Goal: Task Accomplishment & Management: Use online tool/utility

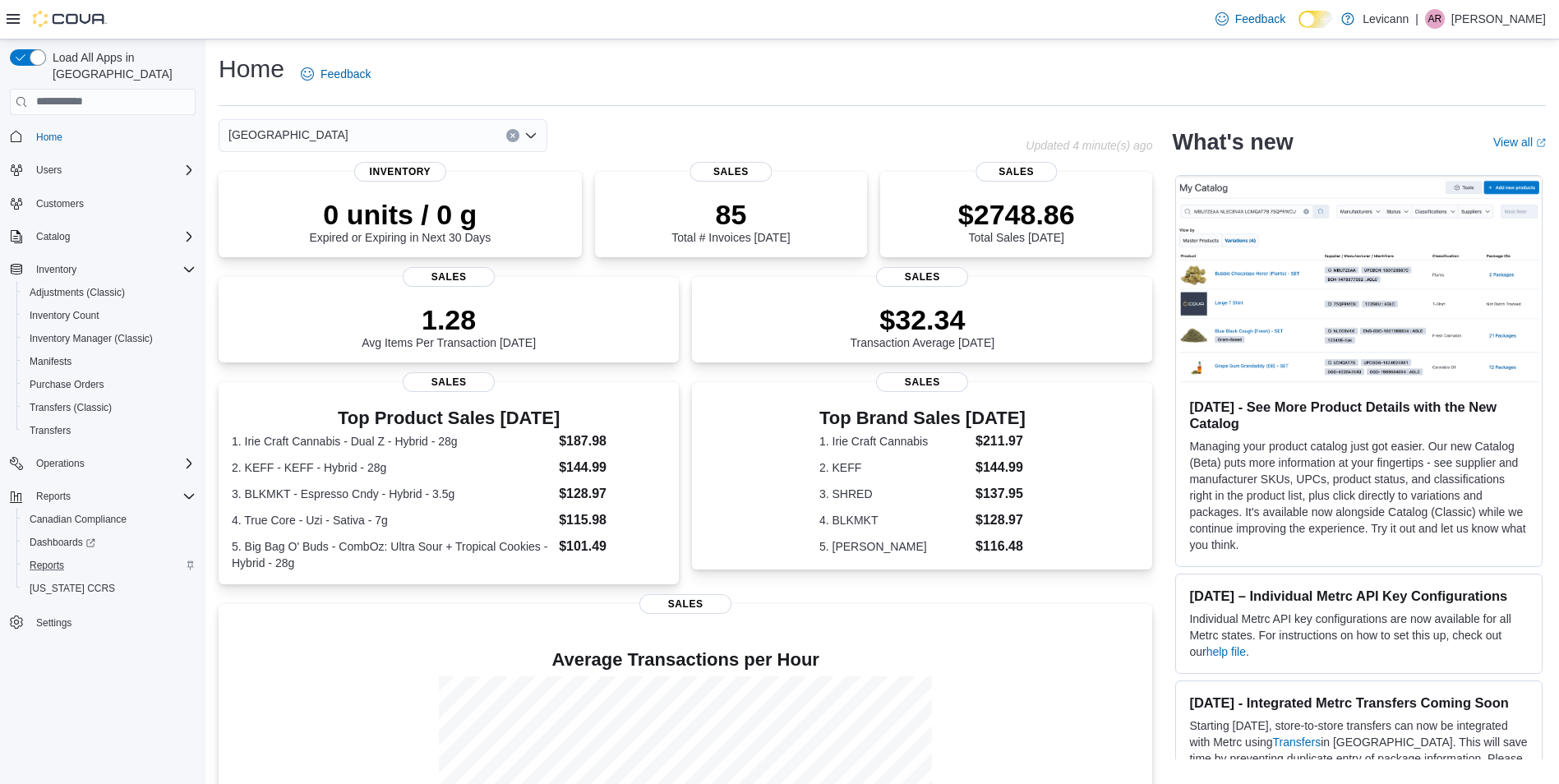
click at [72, 555] on div "Reports" at bounding box center [109, 564] width 173 height 20
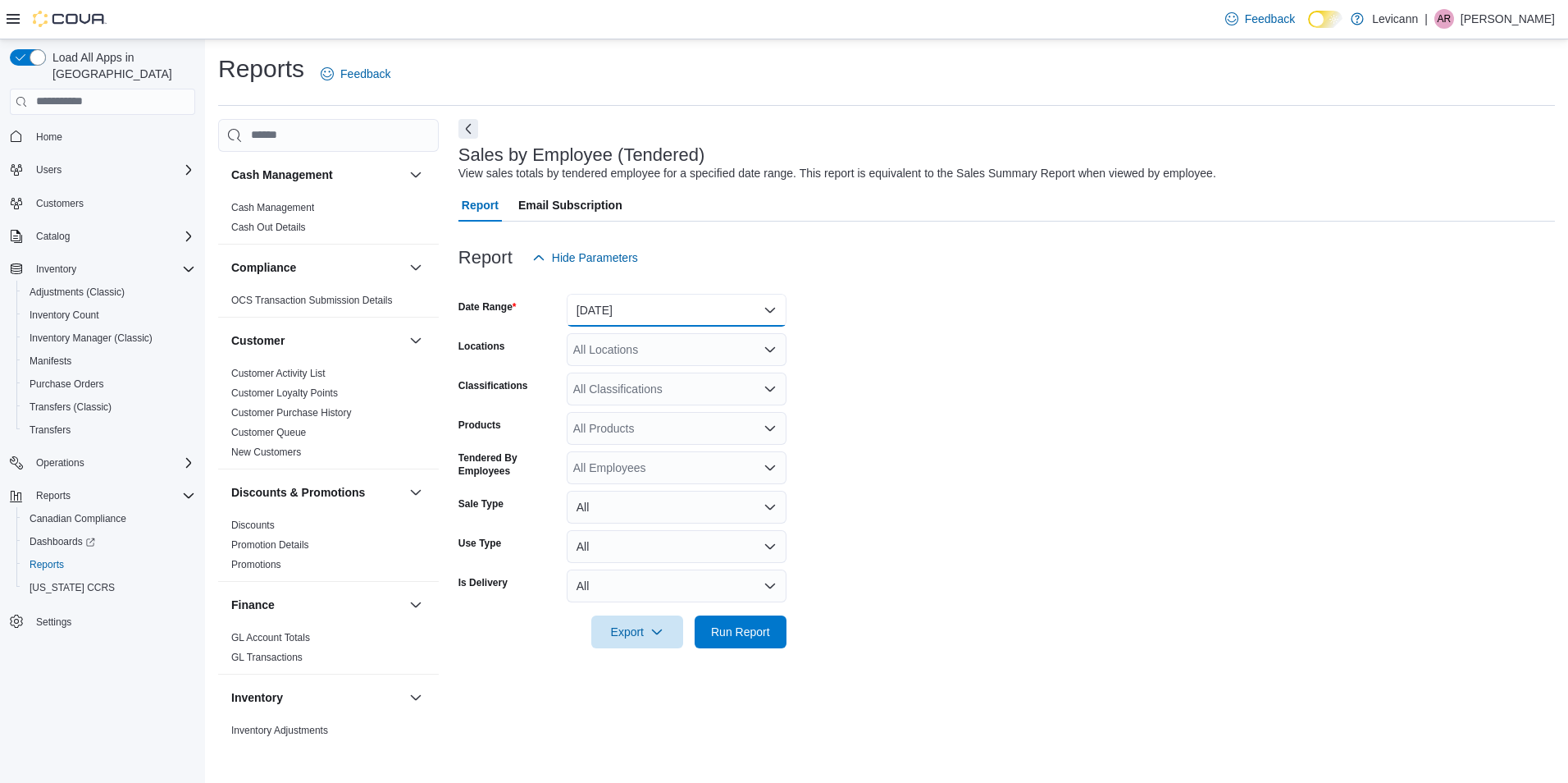
click at [710, 318] on button "[DATE]" at bounding box center [677, 310] width 220 height 33
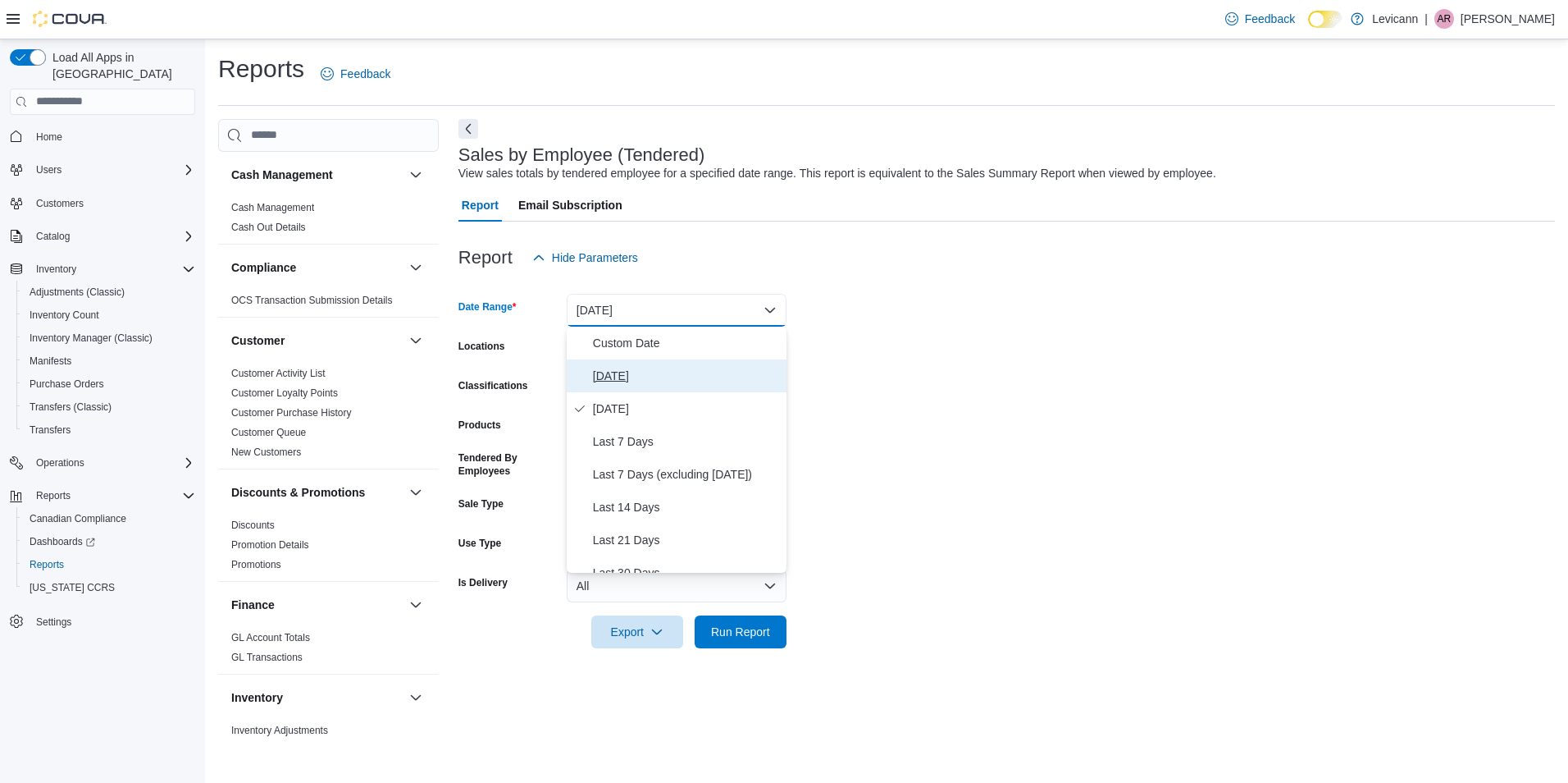
click at [631, 374] on span "[DATE]" at bounding box center [687, 375] width 187 height 20
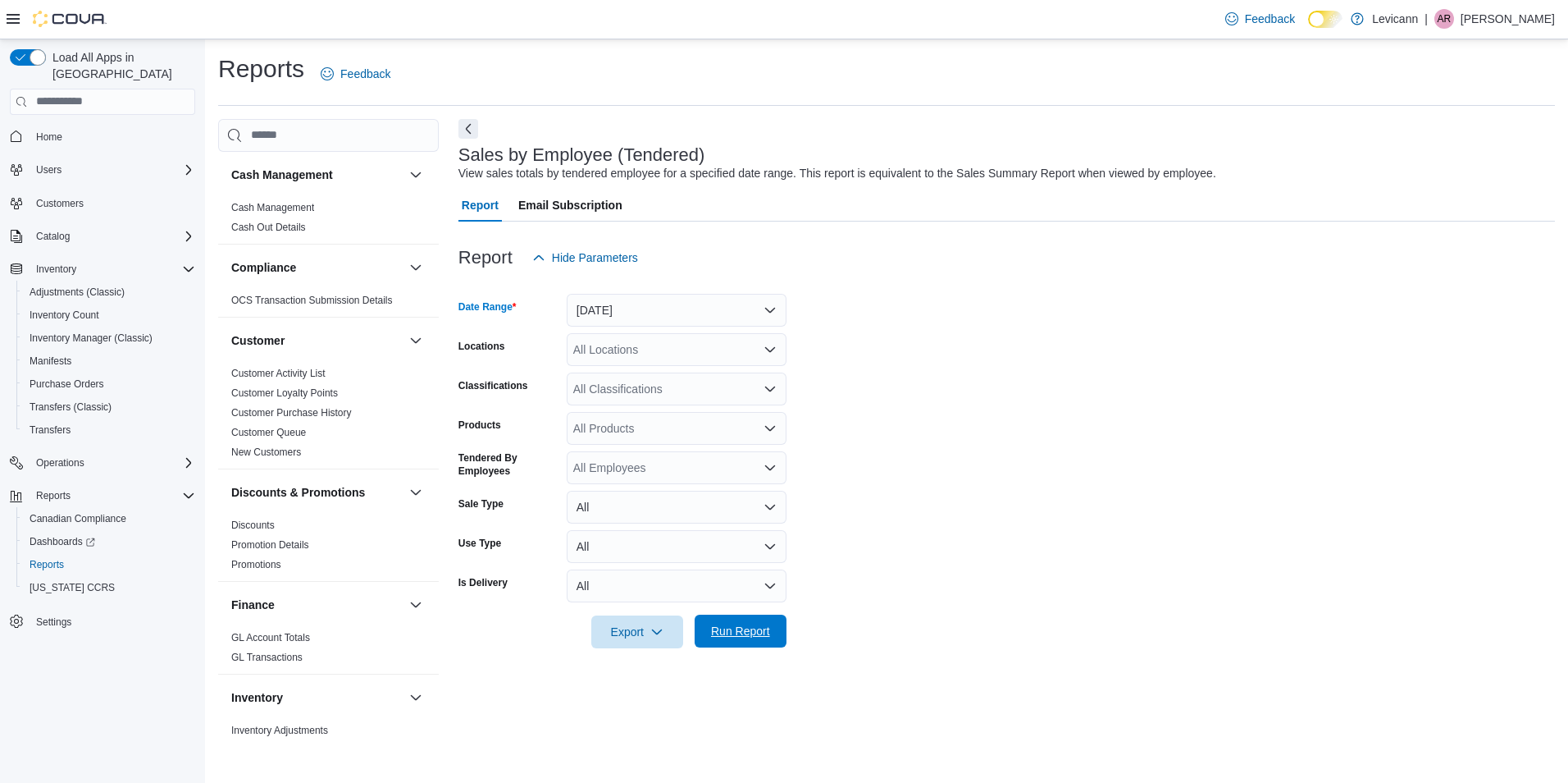
click at [757, 636] on span "Run Report" at bounding box center [740, 631] width 59 height 17
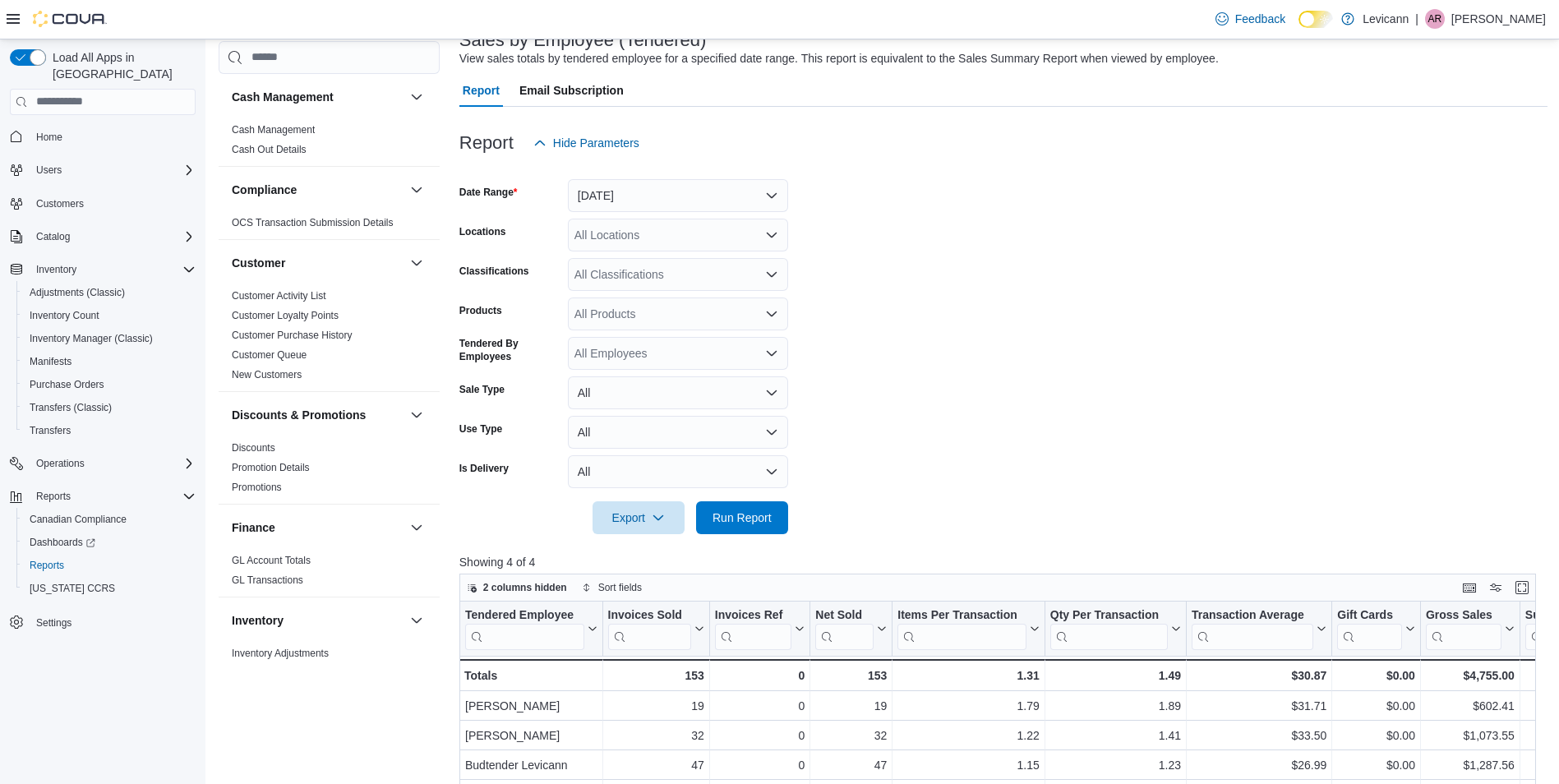
scroll to position [82, 0]
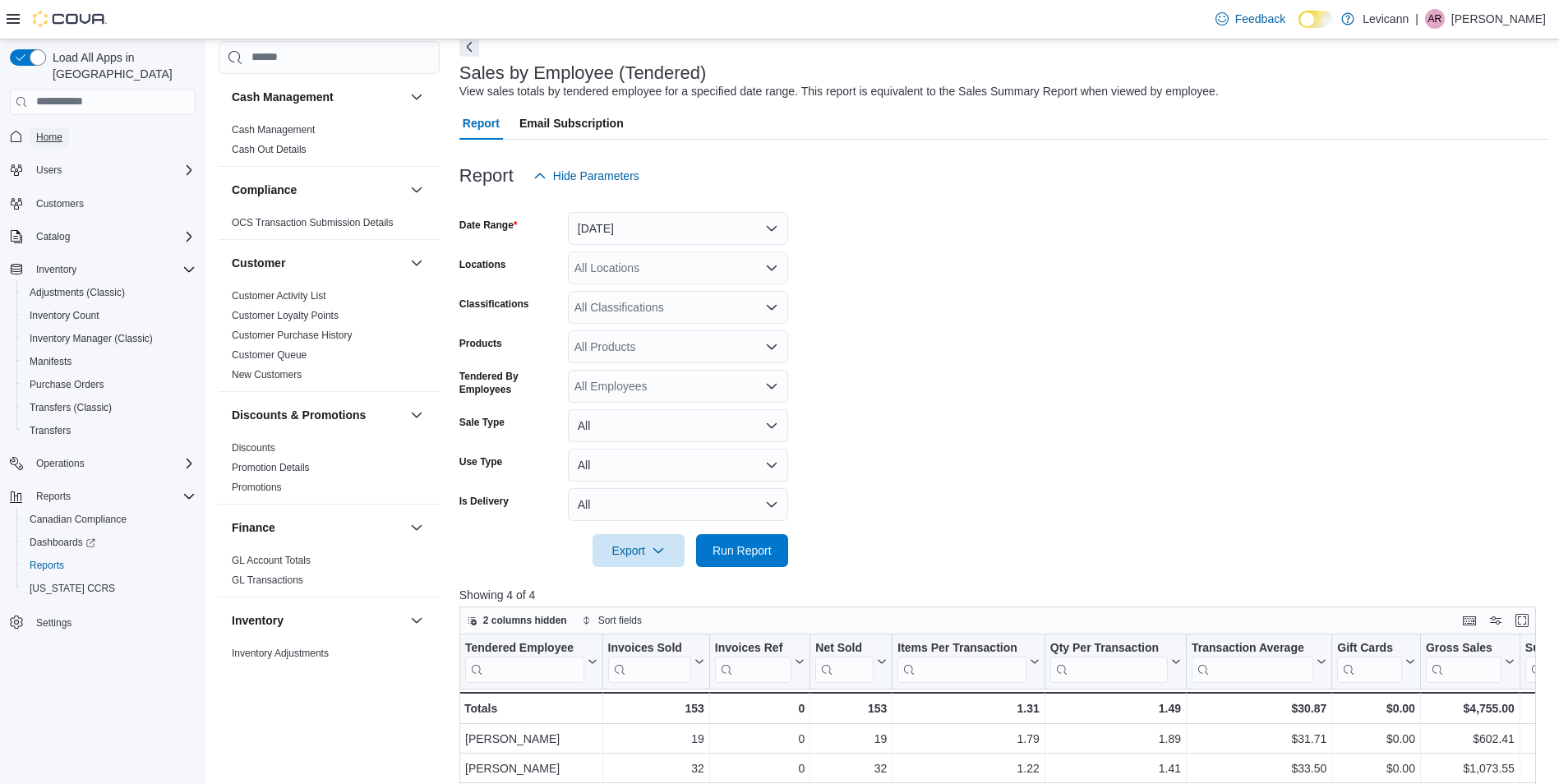
click at [51, 131] on span "Home" at bounding box center [50, 137] width 26 height 13
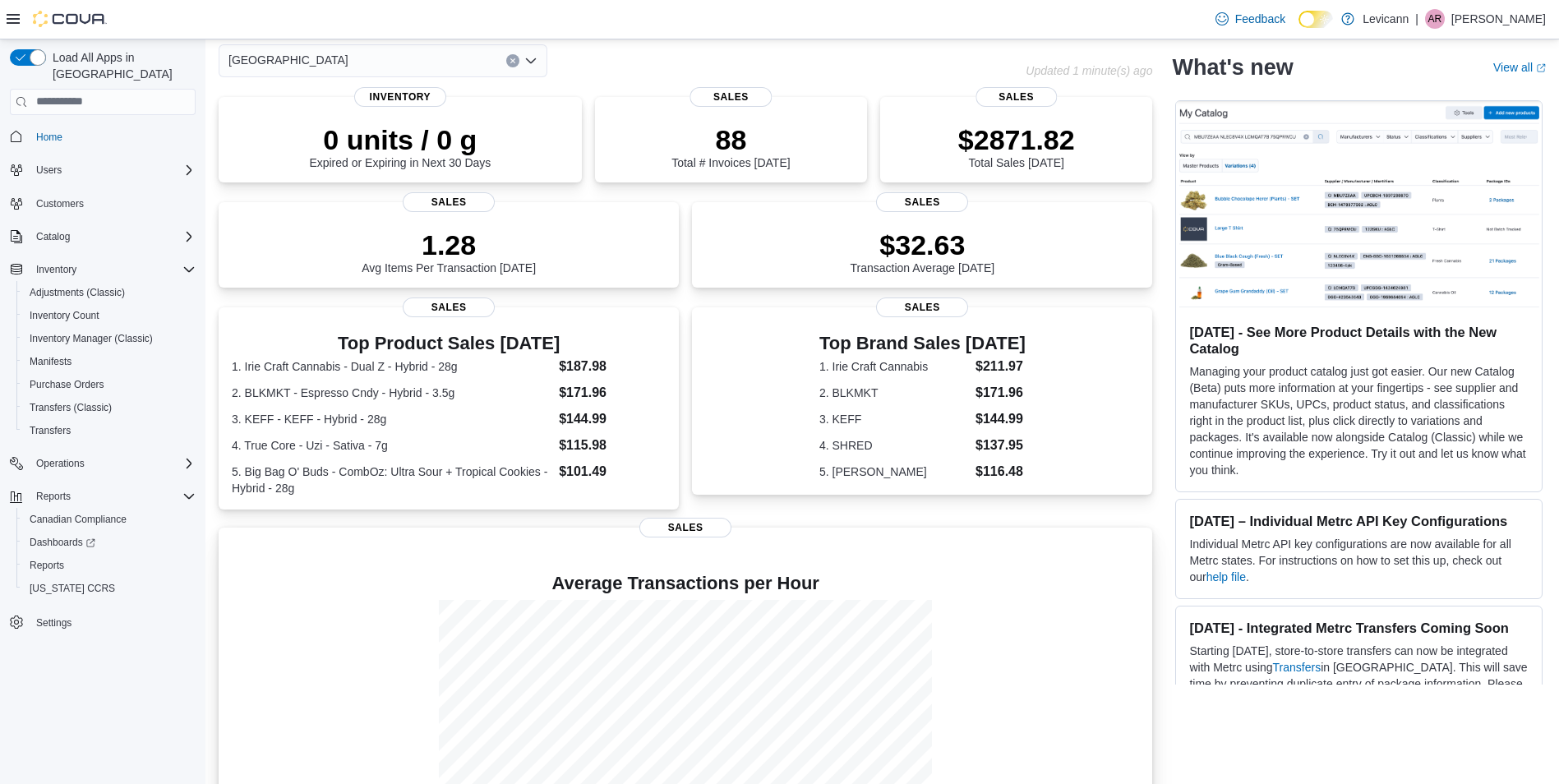
scroll to position [165, 0]
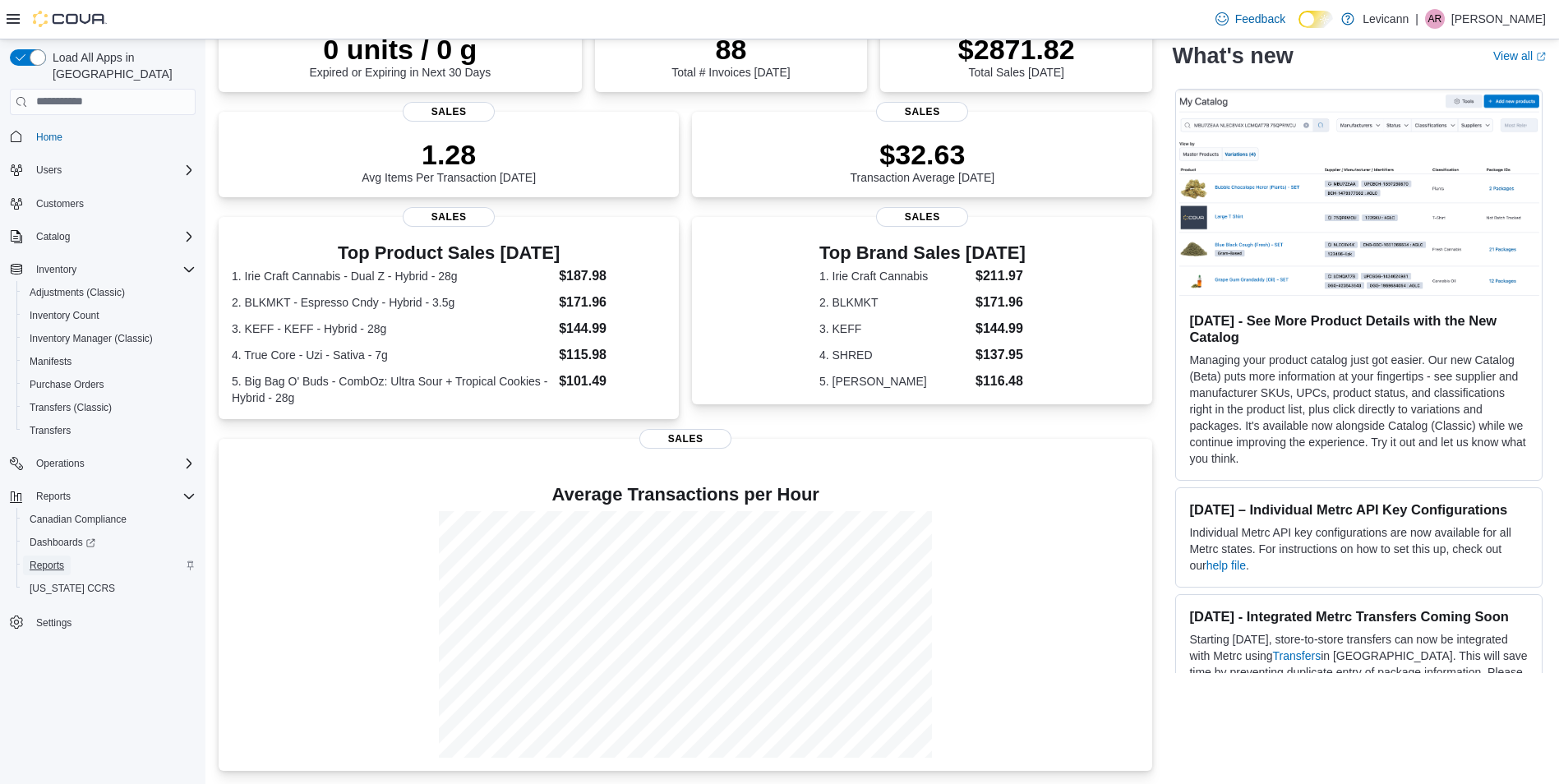
click at [55, 559] on span "Reports" at bounding box center [47, 565] width 35 height 13
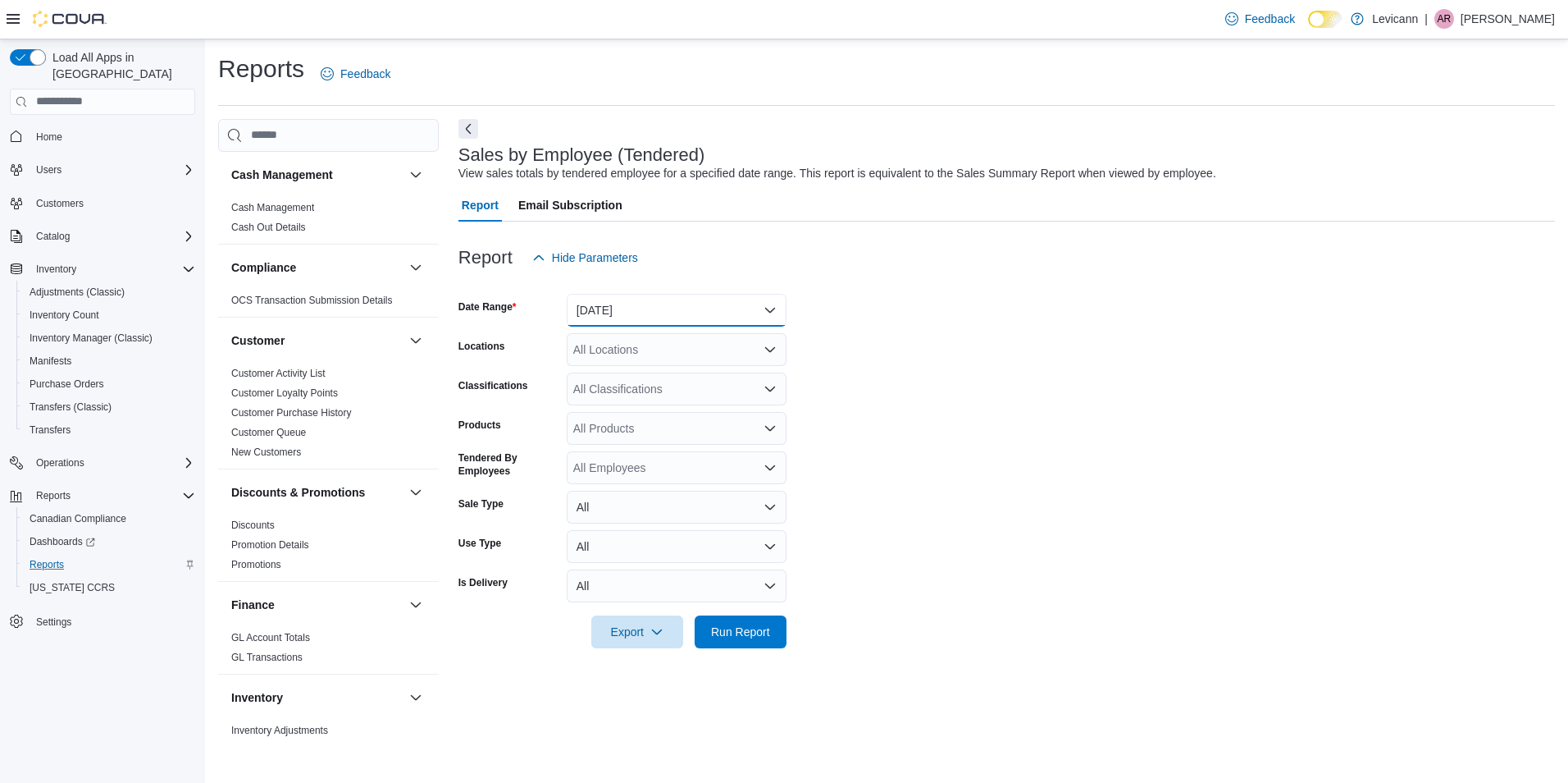
click at [716, 322] on button "[DATE]" at bounding box center [677, 310] width 220 height 33
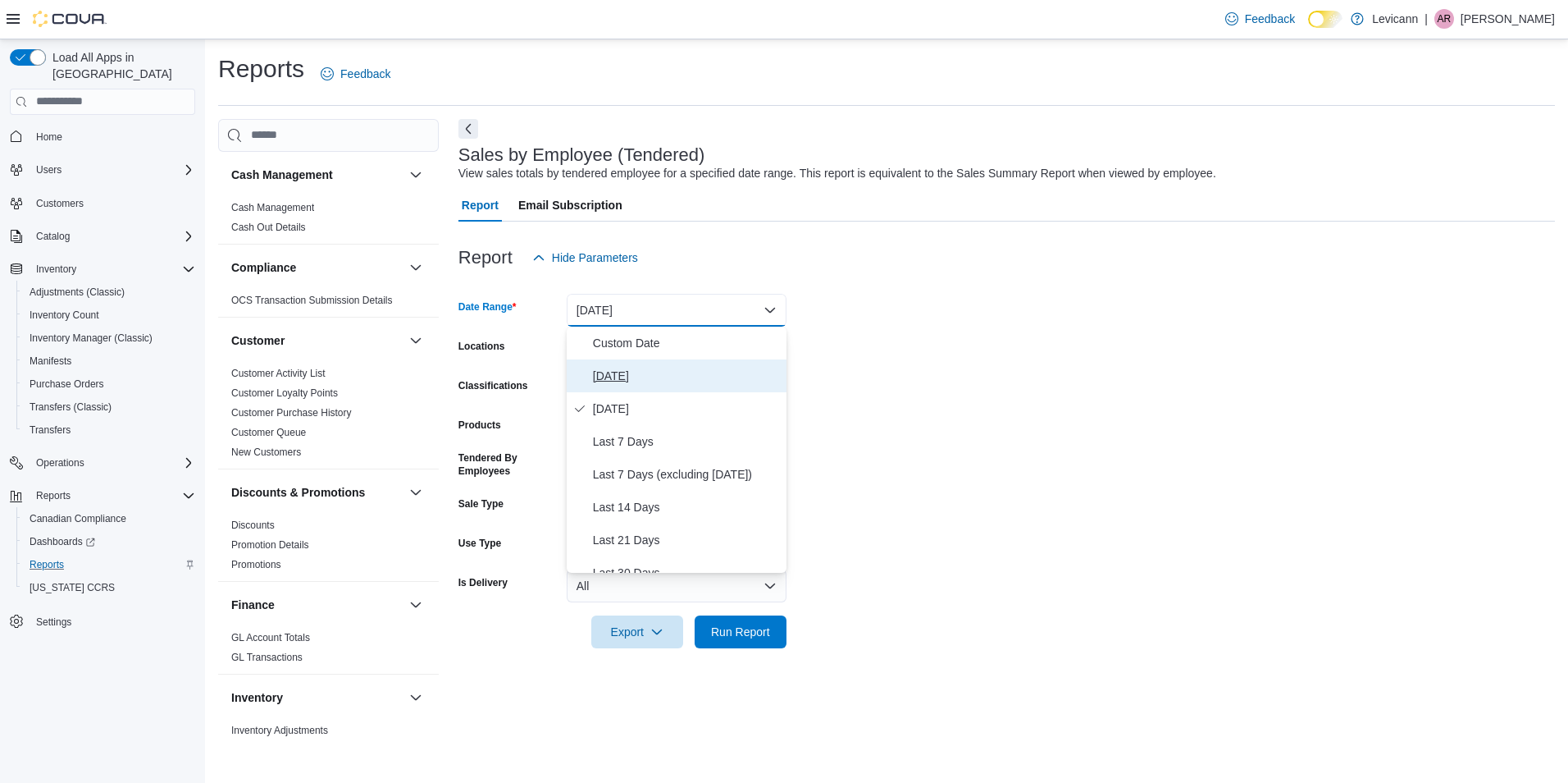
click at [603, 377] on span "[DATE]" at bounding box center [687, 375] width 187 height 20
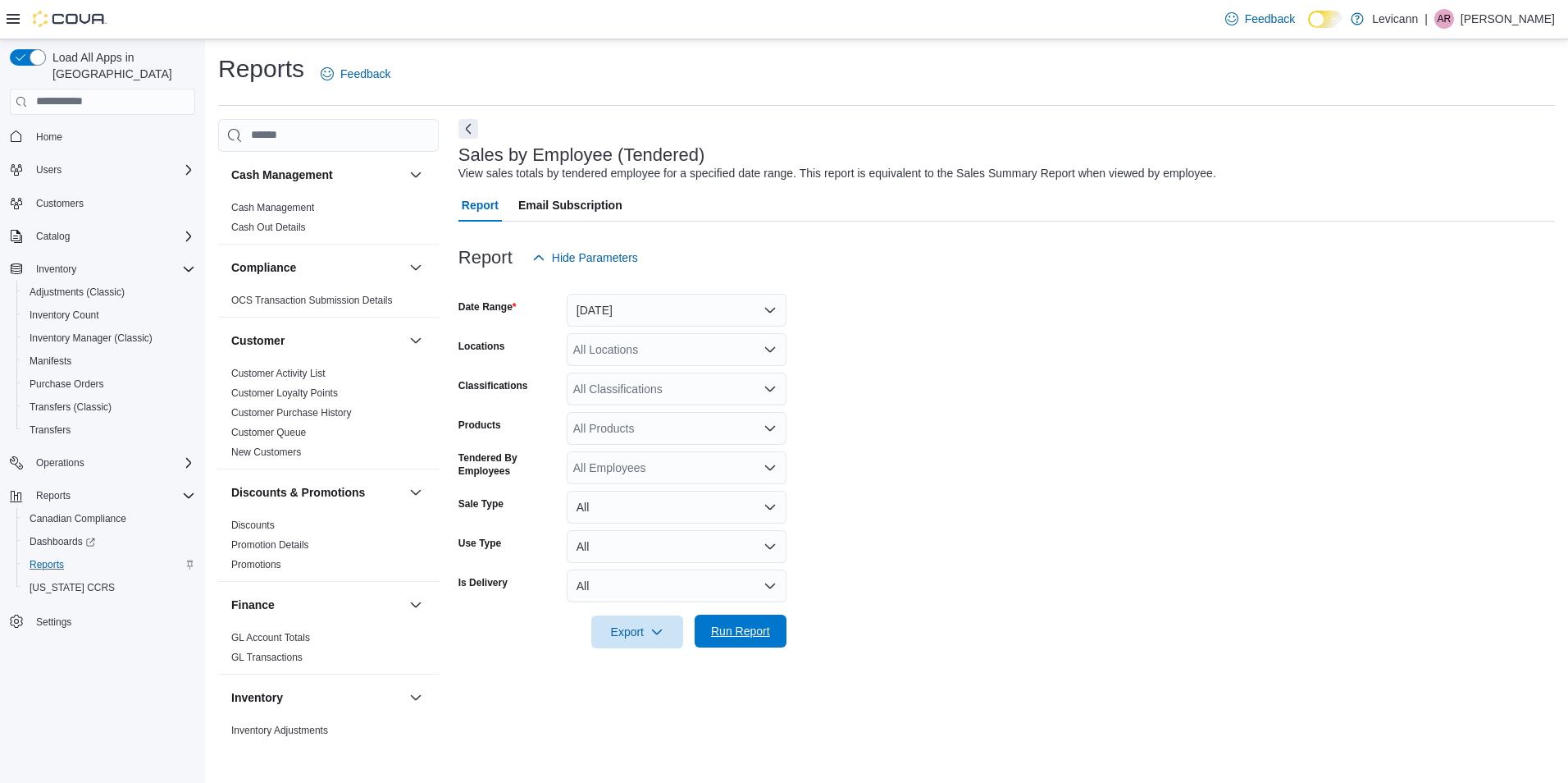
click at [717, 621] on span "Run Report" at bounding box center [740, 631] width 72 height 33
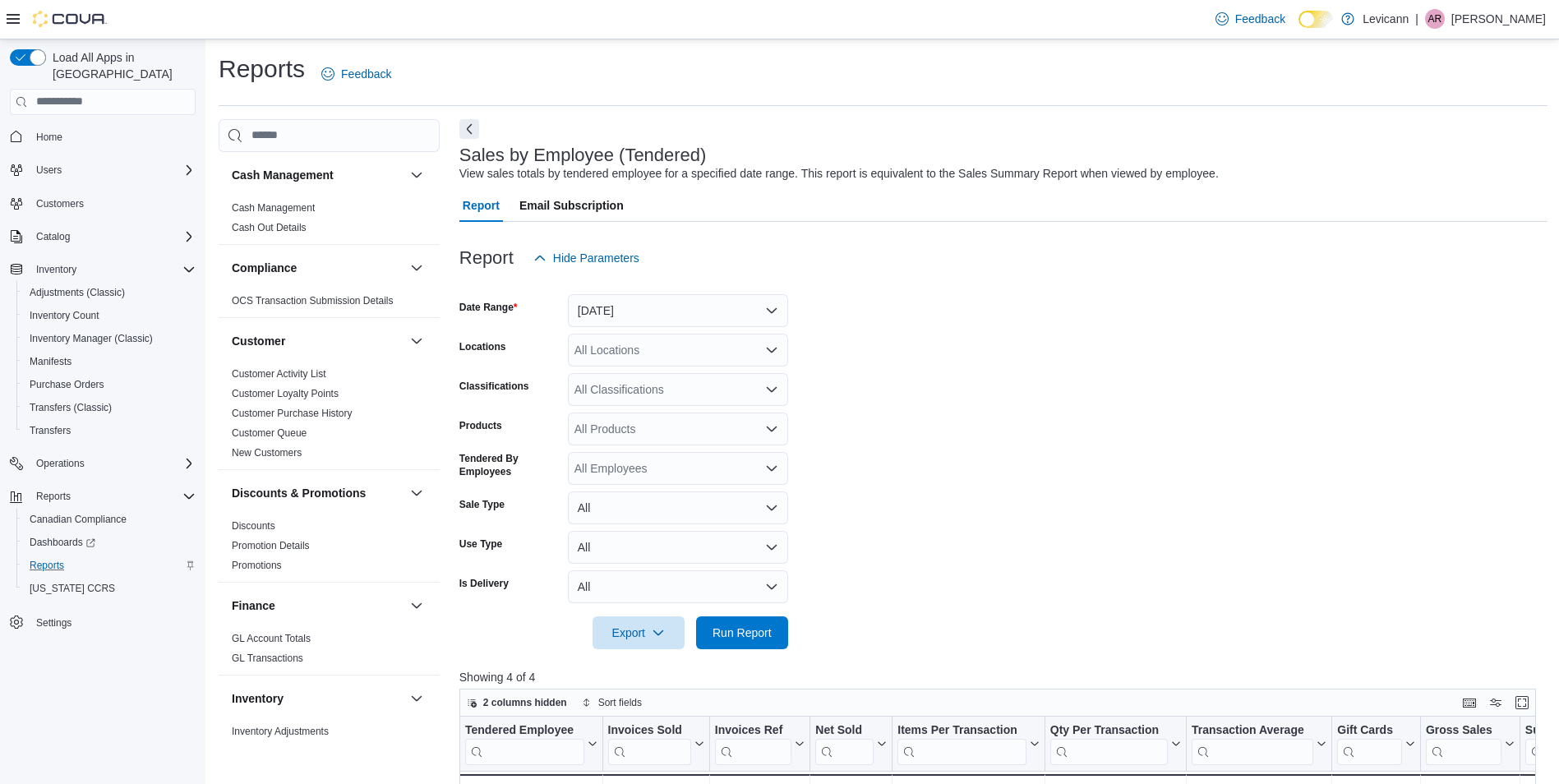
drag, startPoint x: 73, startPoint y: 118, endPoint x: 1571, endPoint y: 768, distance: 1632.9
click at [73, 126] on span "Home" at bounding box center [113, 136] width 166 height 21
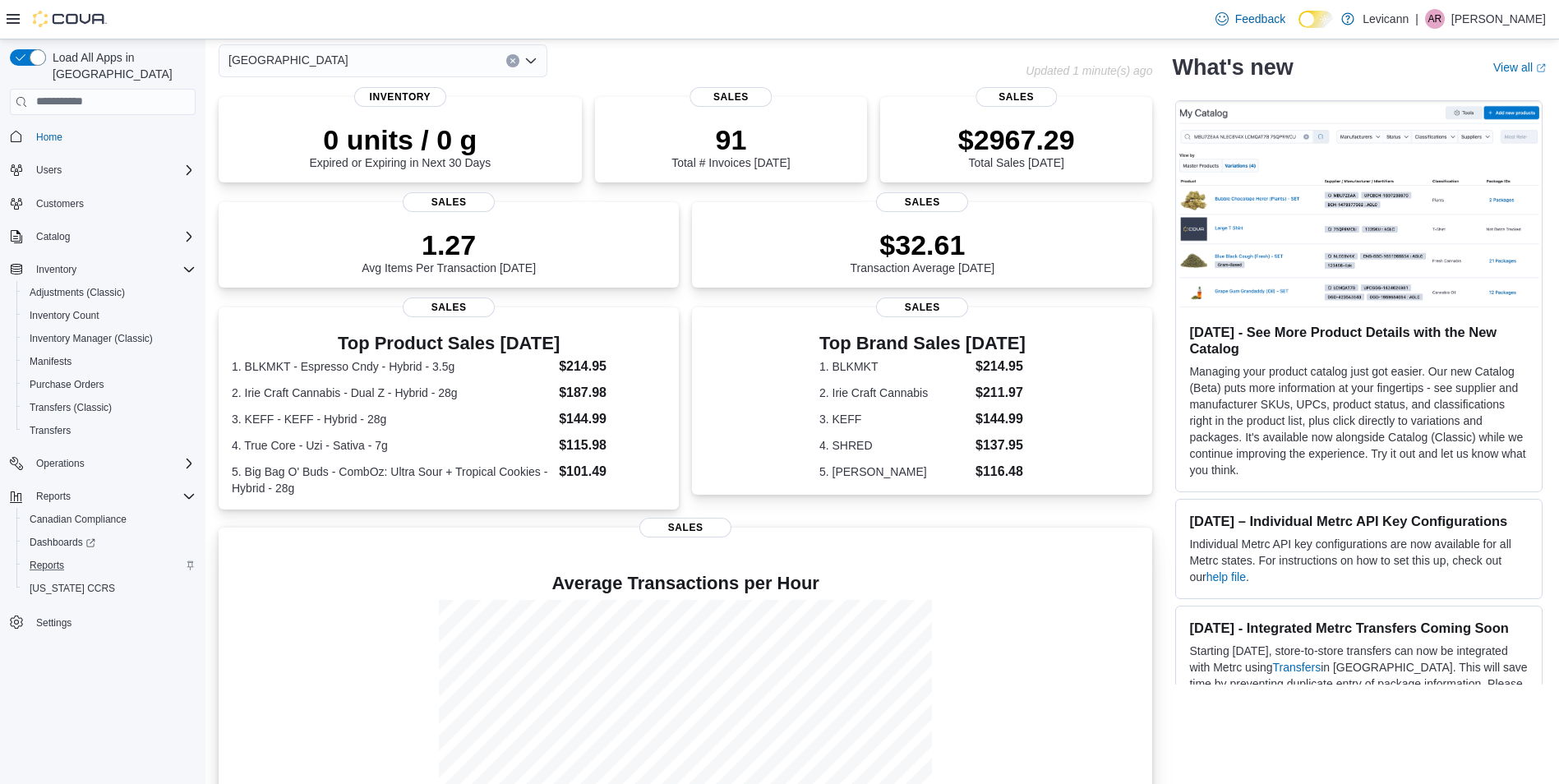
scroll to position [165, 0]
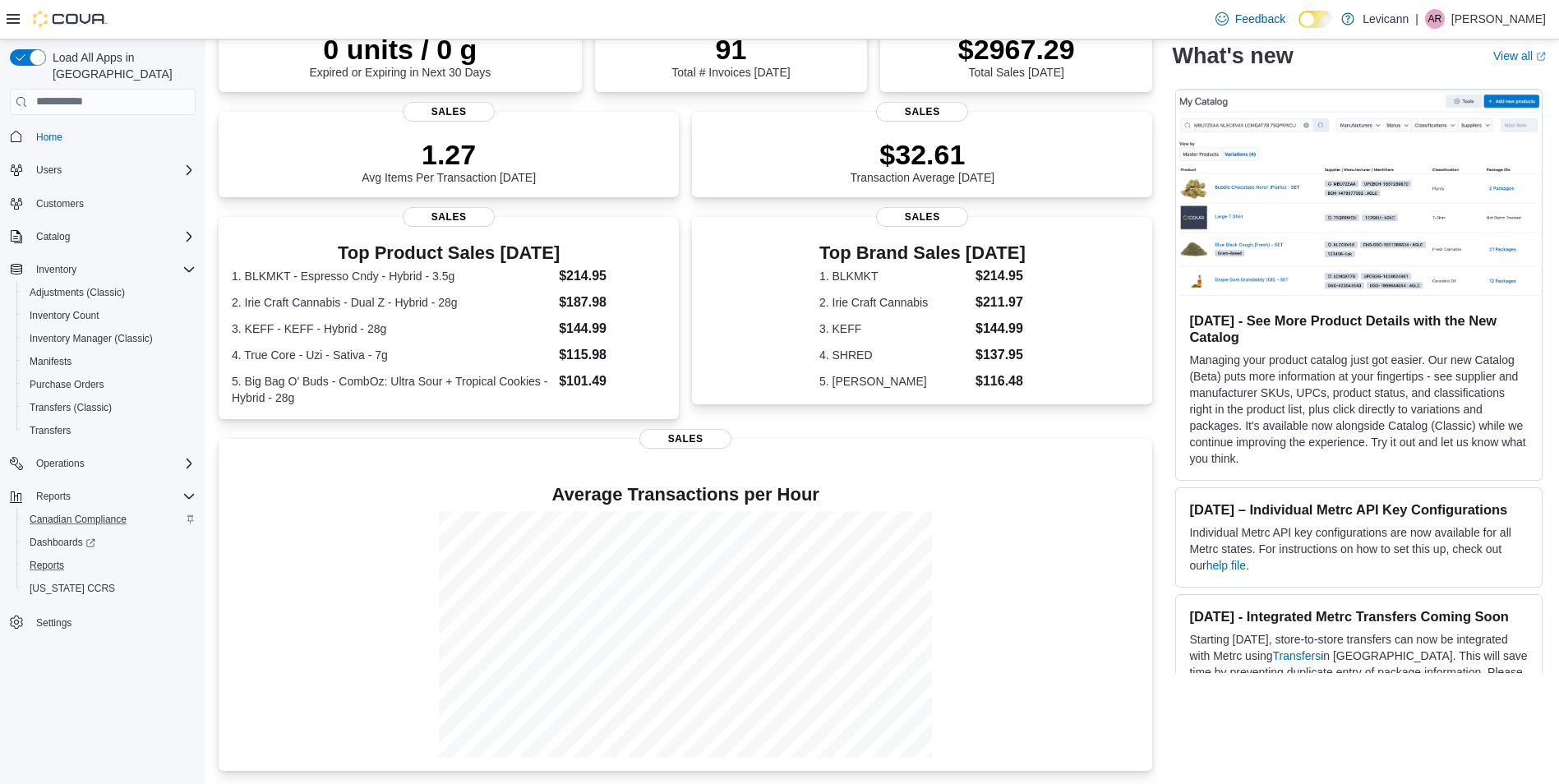
drag, startPoint x: 71, startPoint y: 549, endPoint x: 159, endPoint y: 497, distance: 102.2
click at [71, 555] on div "Reports" at bounding box center [109, 564] width 173 height 20
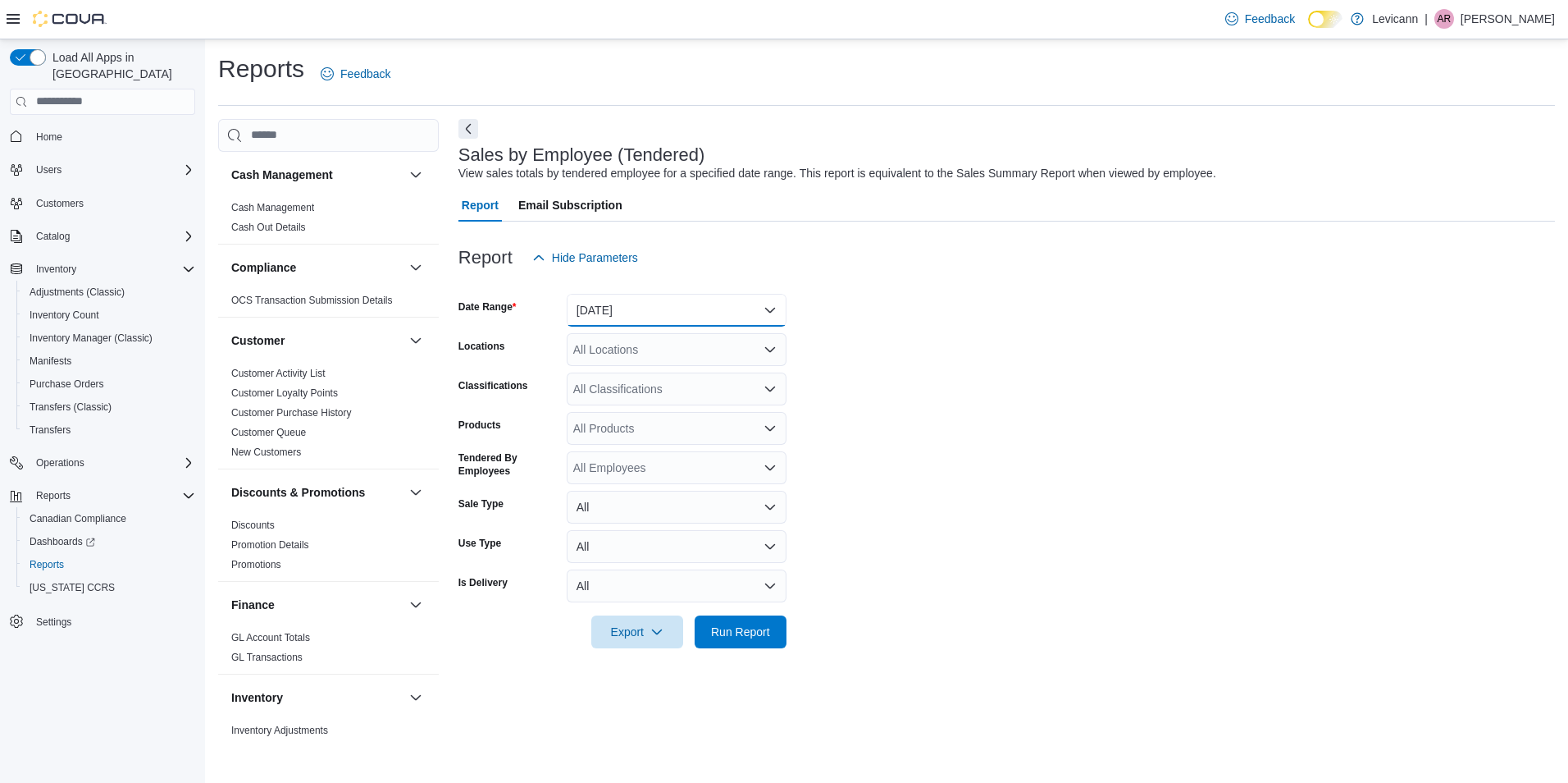
click at [774, 303] on button "[DATE]" at bounding box center [677, 310] width 220 height 33
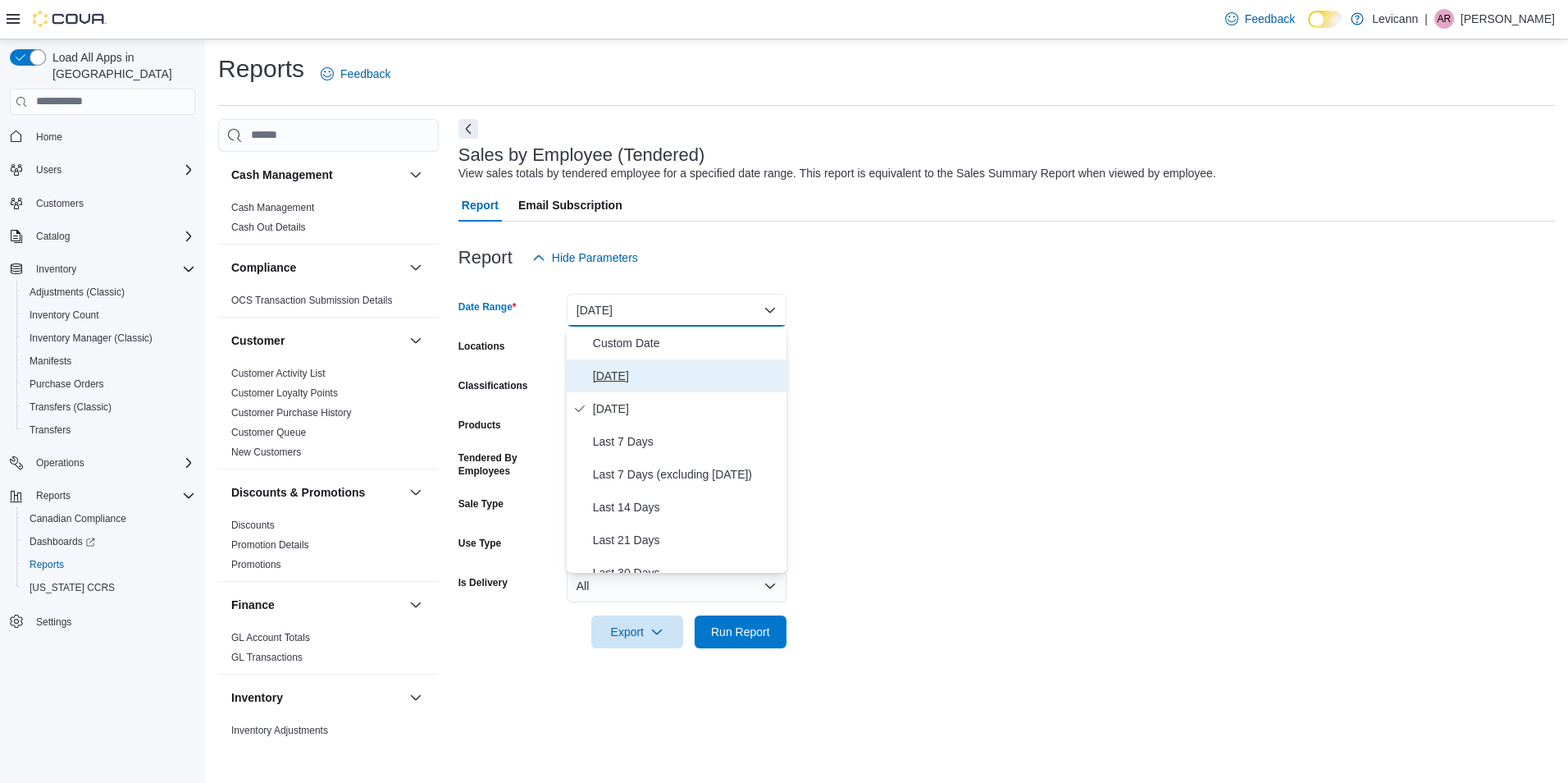
click at [636, 377] on span "[DATE]" at bounding box center [687, 375] width 187 height 20
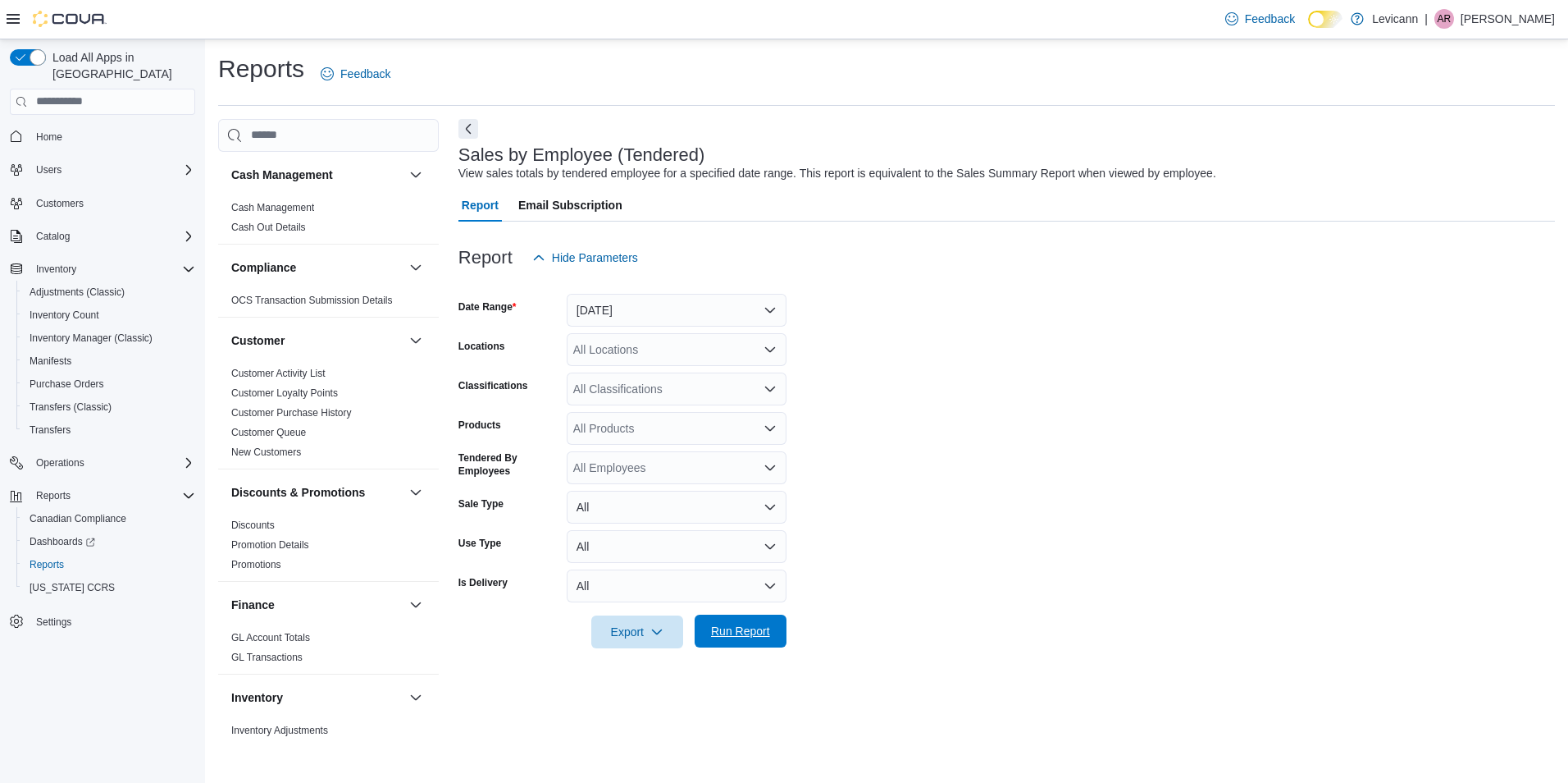
click at [738, 638] on span "Run Report" at bounding box center [740, 631] width 59 height 17
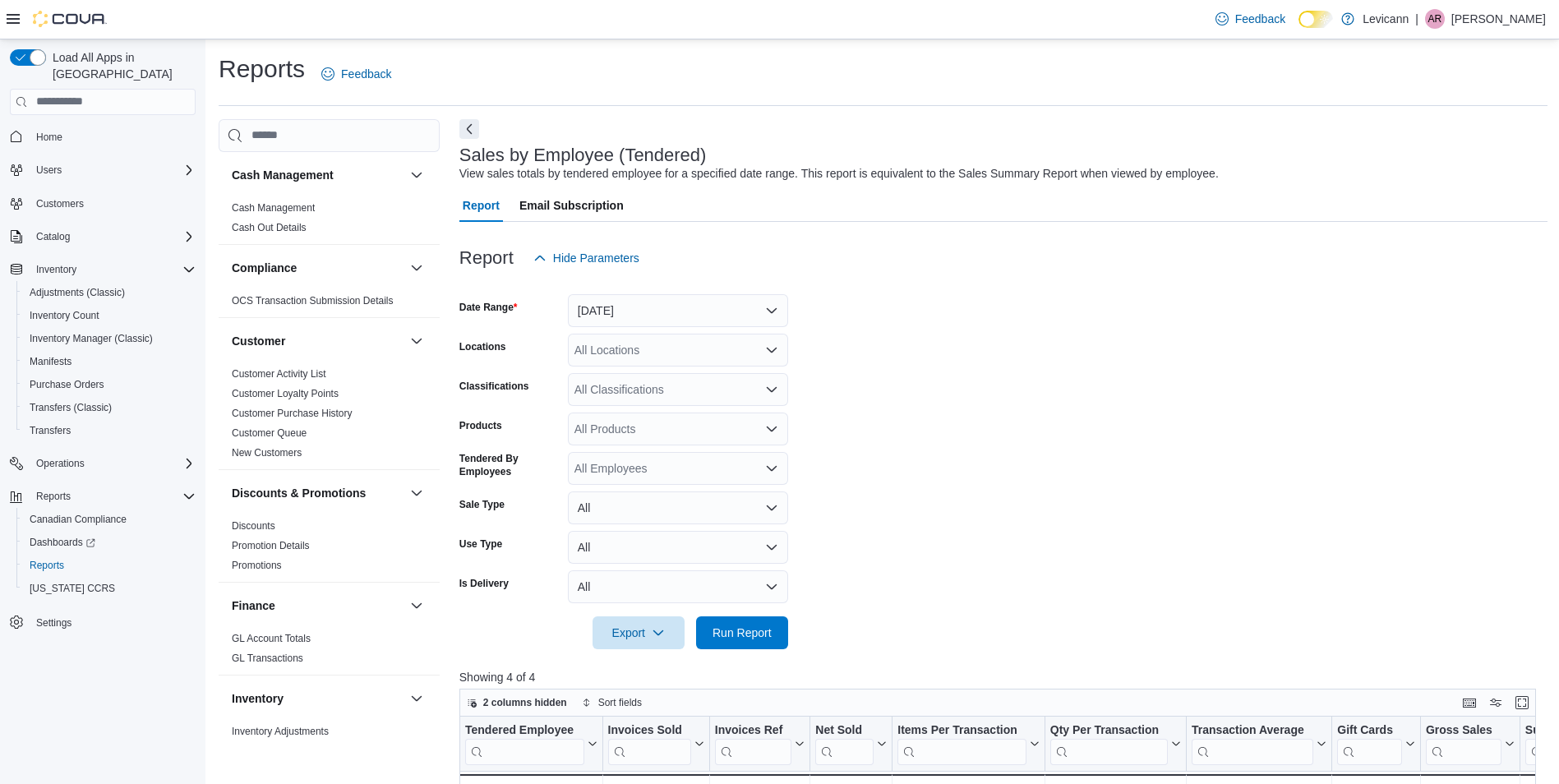
scroll to position [545, 0]
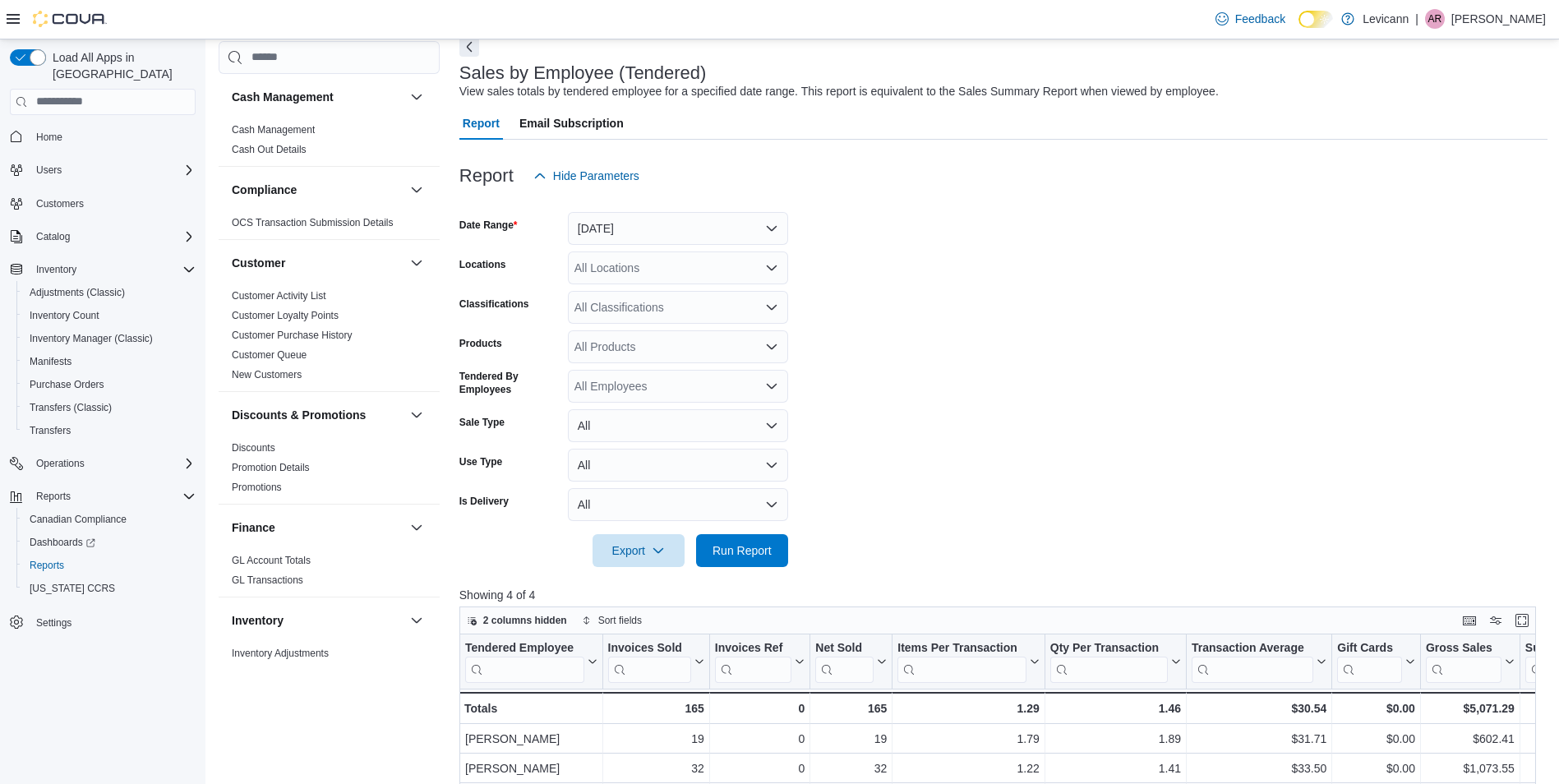
click at [1049, 463] on form "Date Range Today Locations All Locations Classifications All Classifications Pr…" at bounding box center [1004, 379] width 1088 height 375
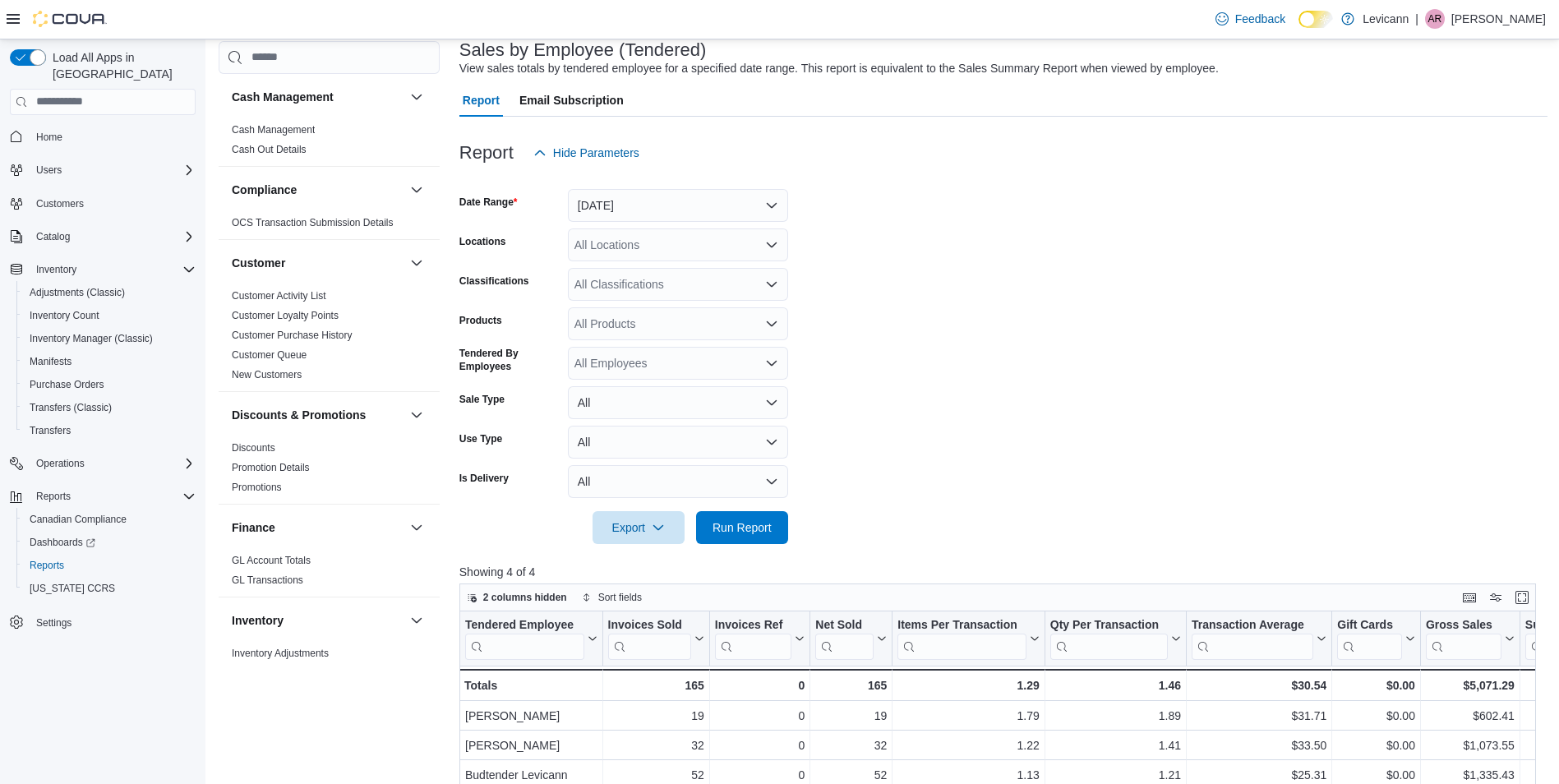
scroll to position [82, 0]
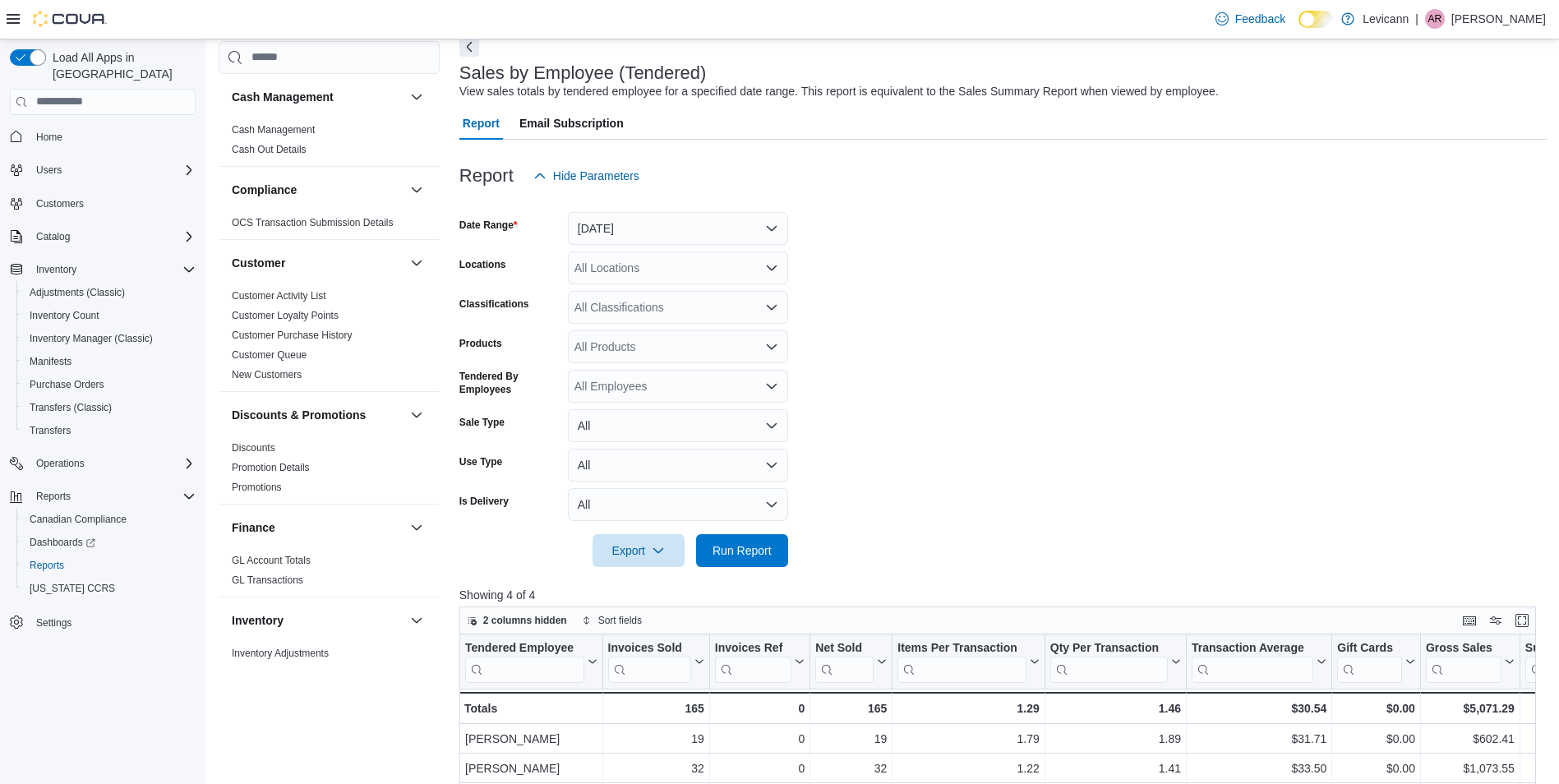
drag, startPoint x: 75, startPoint y: 114, endPoint x: 150, endPoint y: 122, distance: 75.4
click at [75, 126] on span "Home" at bounding box center [113, 136] width 166 height 21
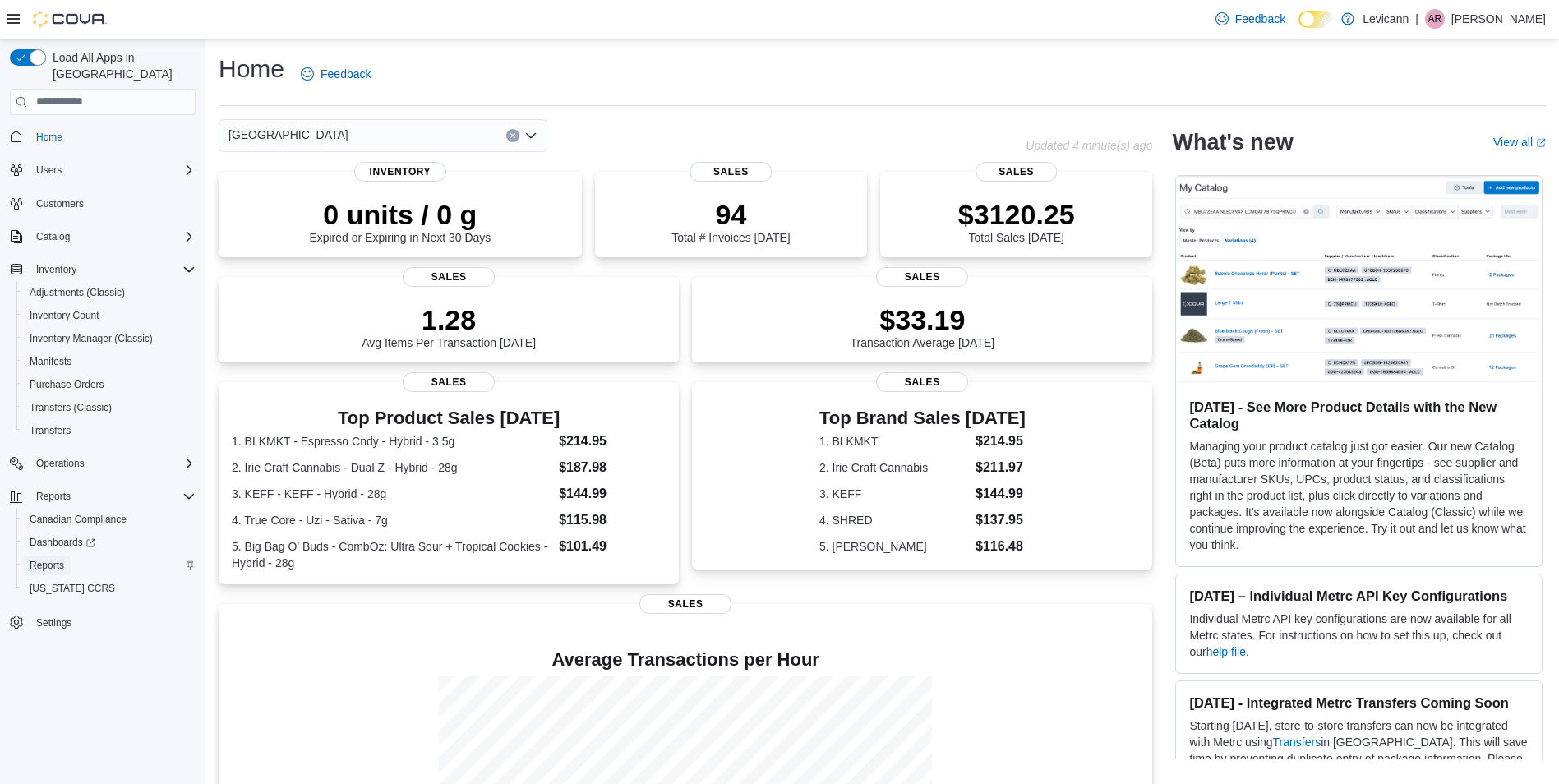
click at [44, 559] on span "Reports" at bounding box center [47, 565] width 35 height 13
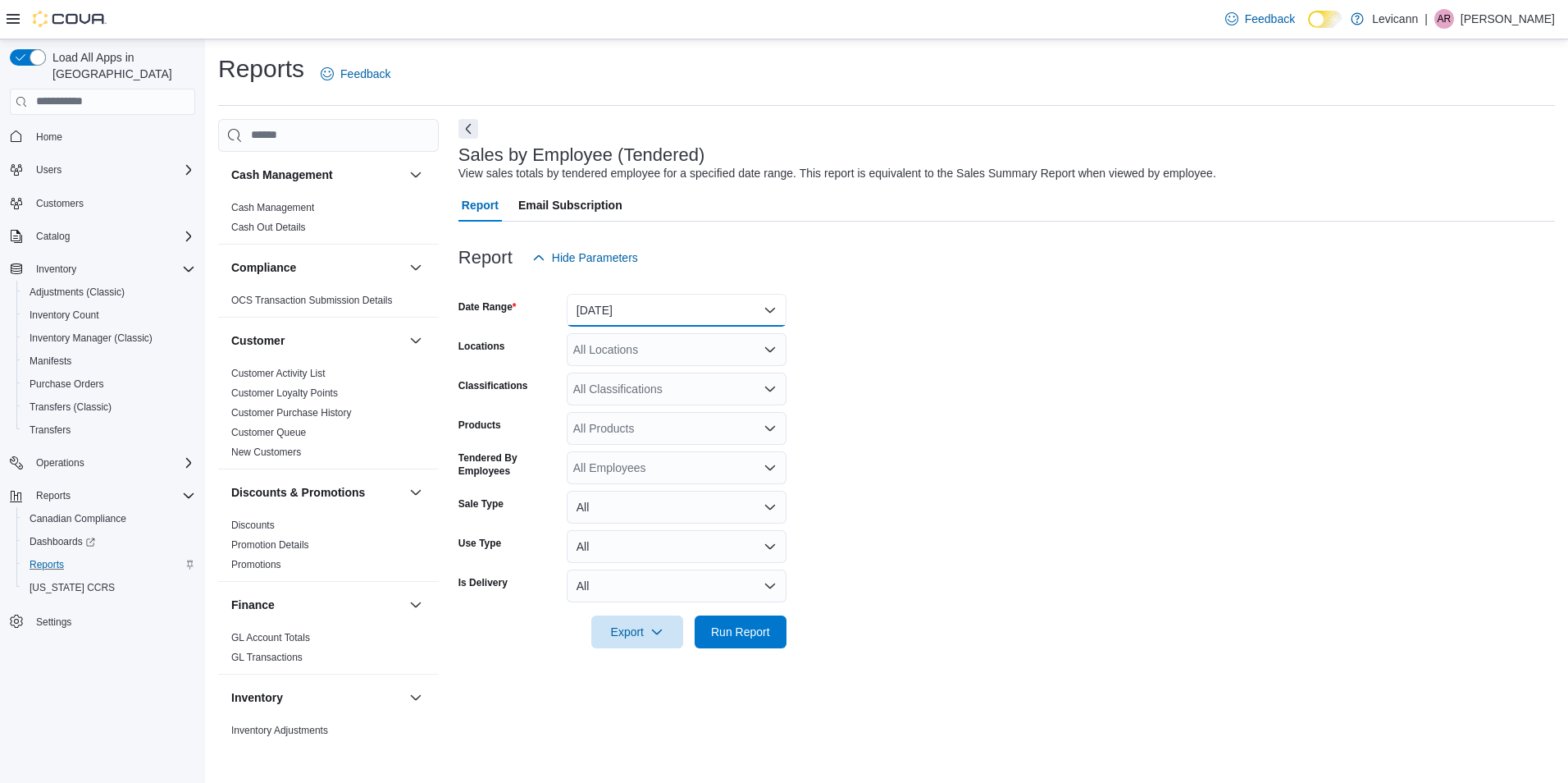
click at [773, 306] on button "[DATE]" at bounding box center [677, 310] width 220 height 33
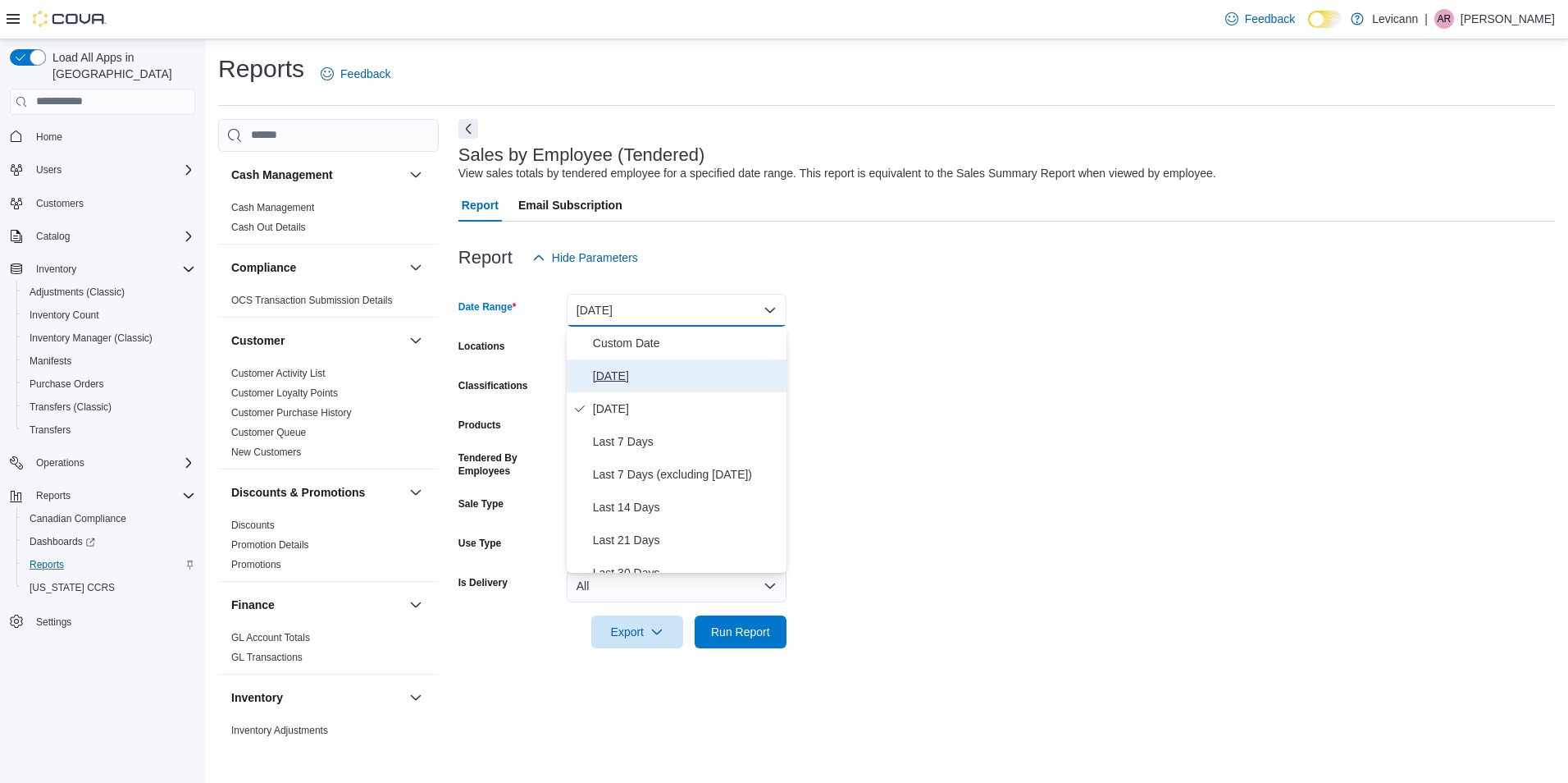
click at [698, 364] on button "[DATE]" at bounding box center [677, 375] width 220 height 33
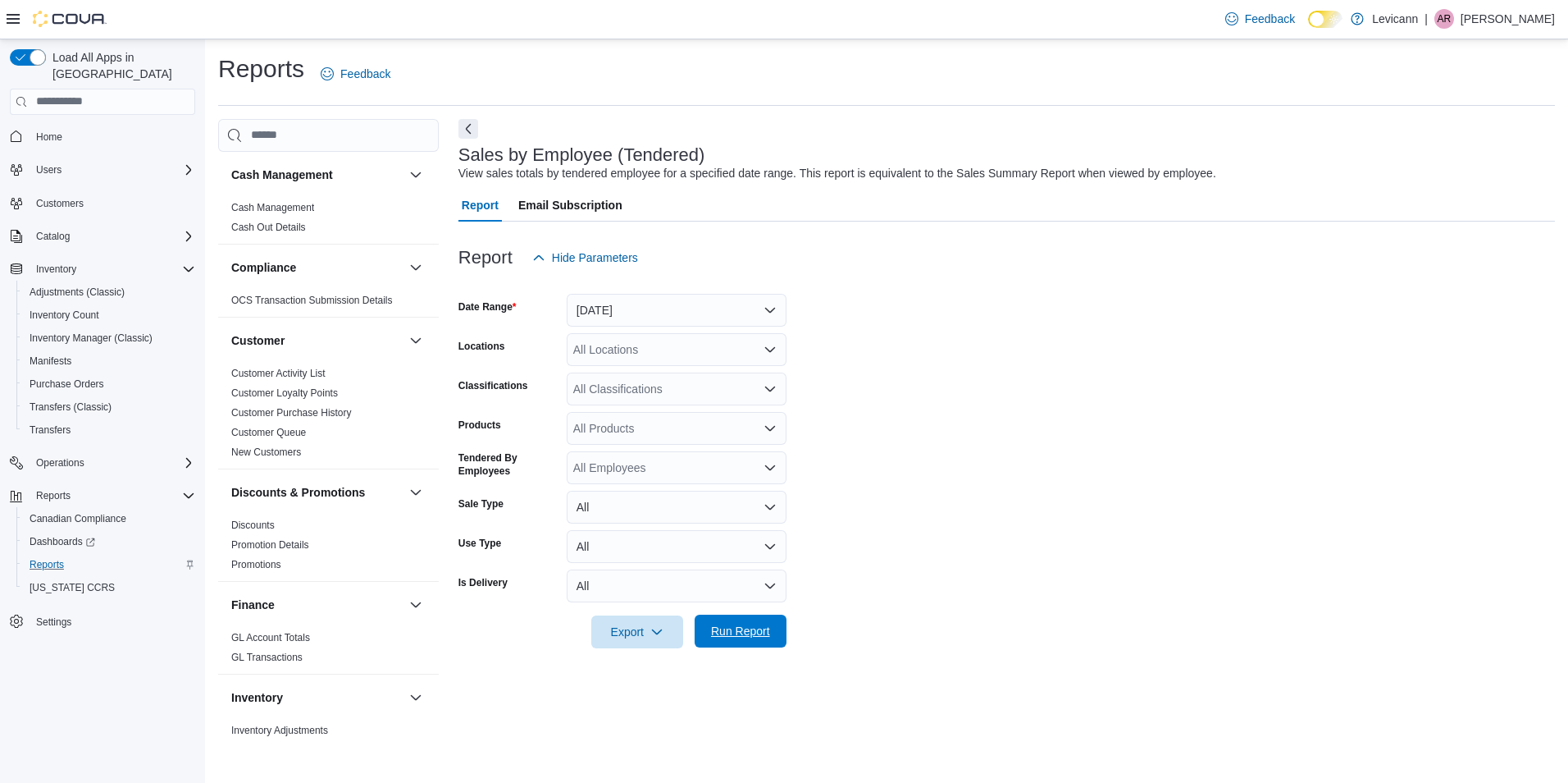
click at [747, 637] on span "Run Report" at bounding box center [740, 631] width 59 height 17
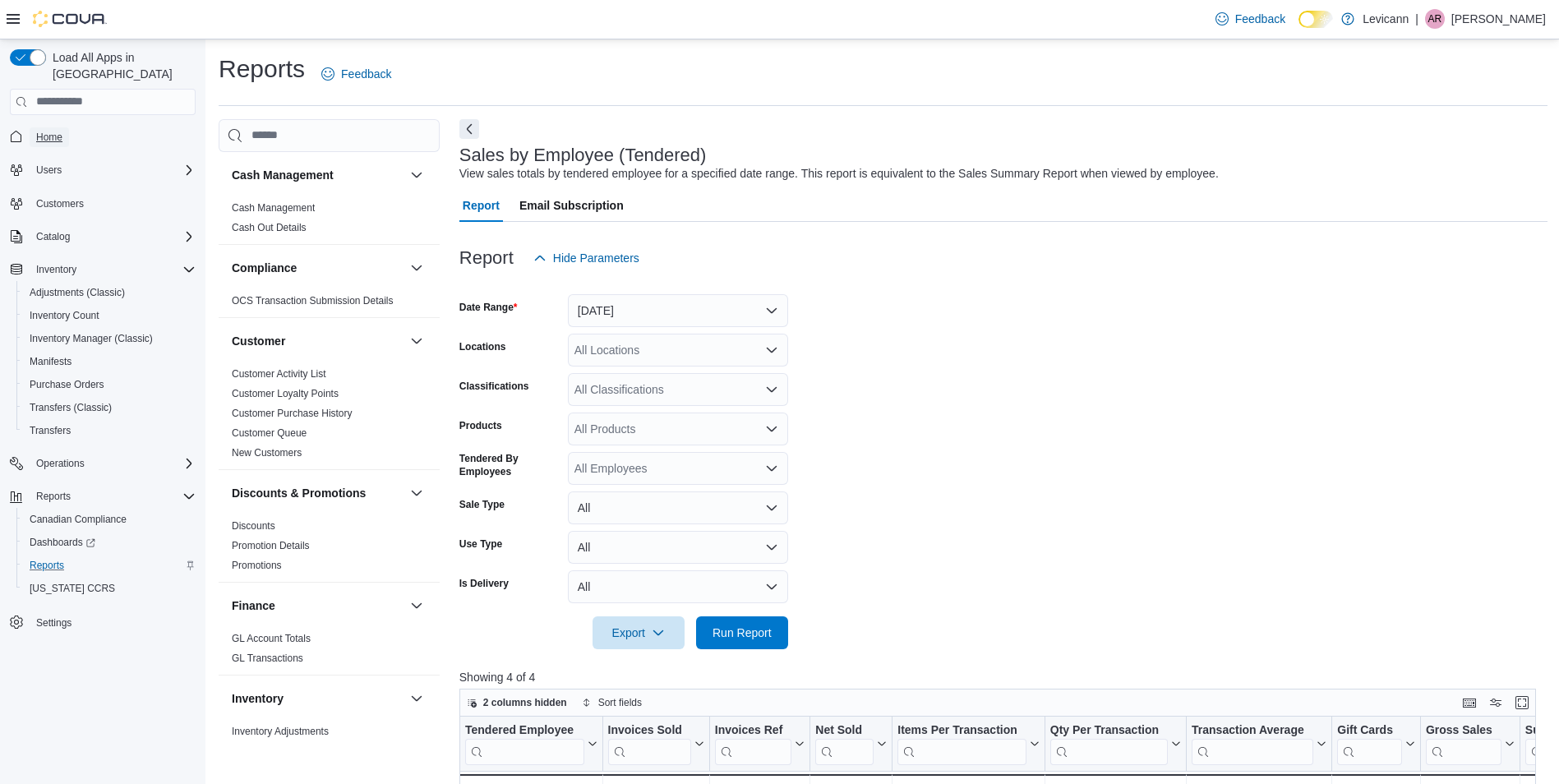
click at [44, 131] on span "Home" at bounding box center [50, 137] width 26 height 13
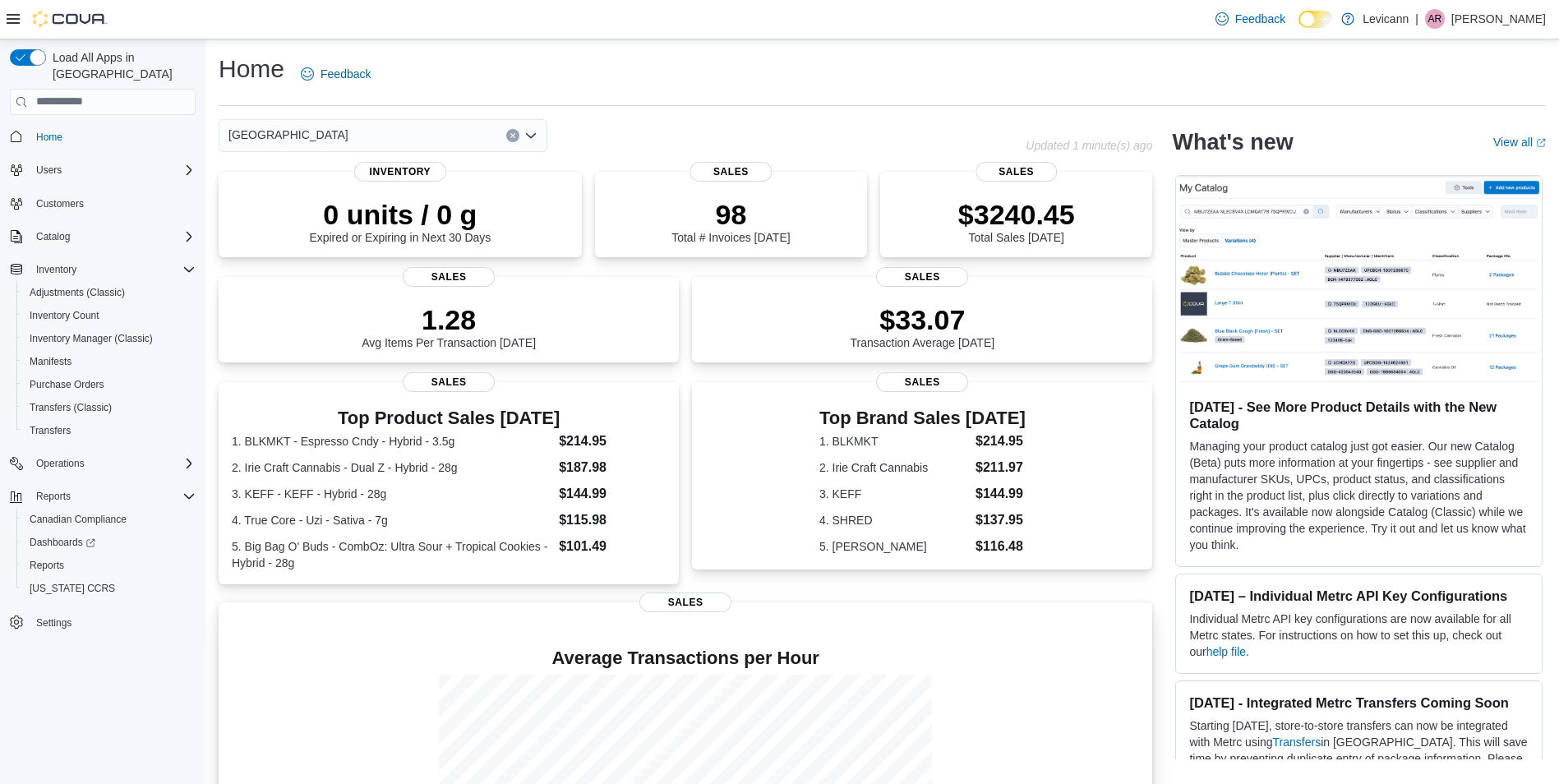
scroll to position [165, 0]
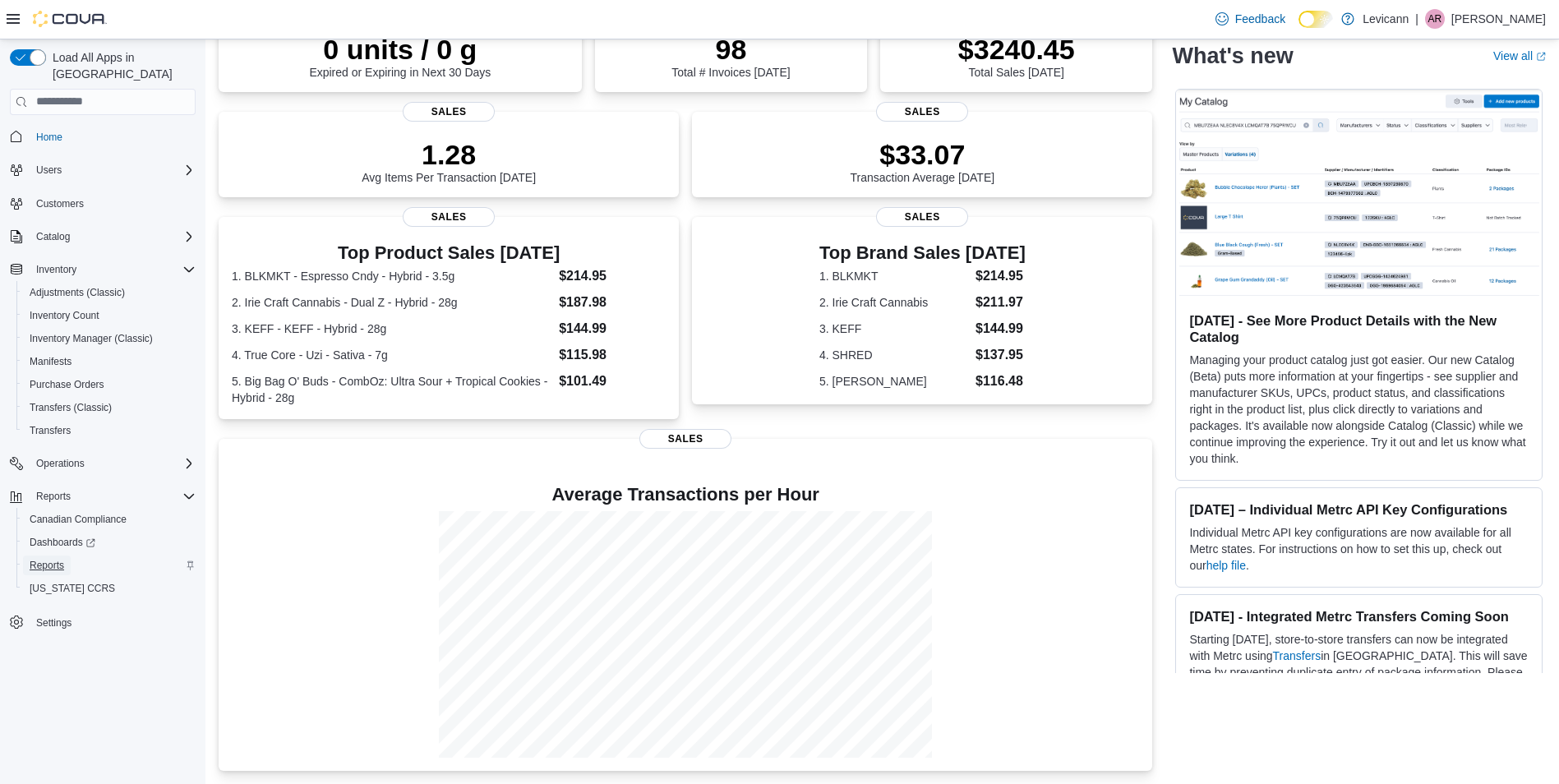
drag, startPoint x: 58, startPoint y: 542, endPoint x: 120, endPoint y: 553, distance: 63.0
click at [58, 559] on span "Reports" at bounding box center [47, 565] width 35 height 13
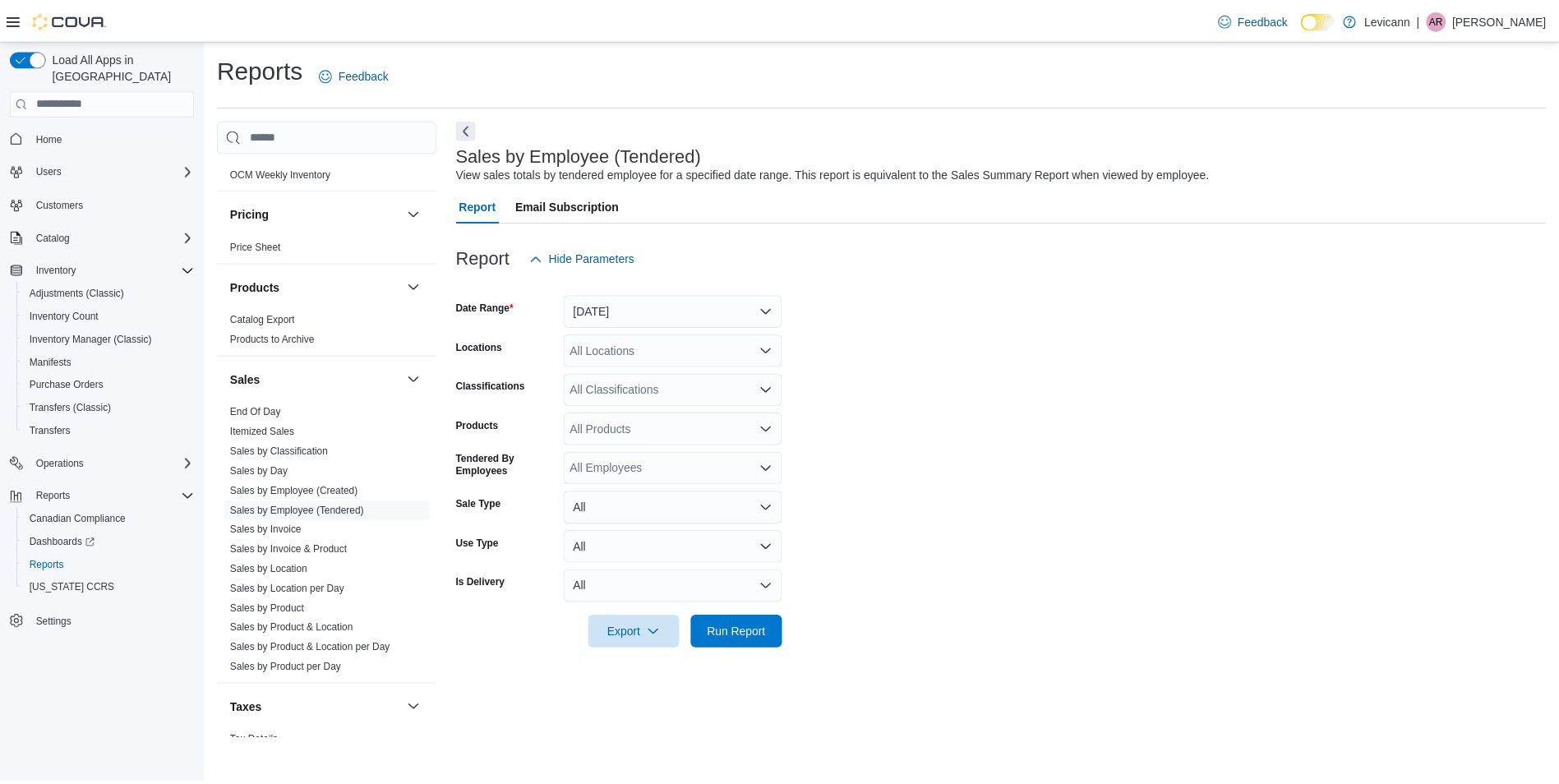
scroll to position [996, 0]
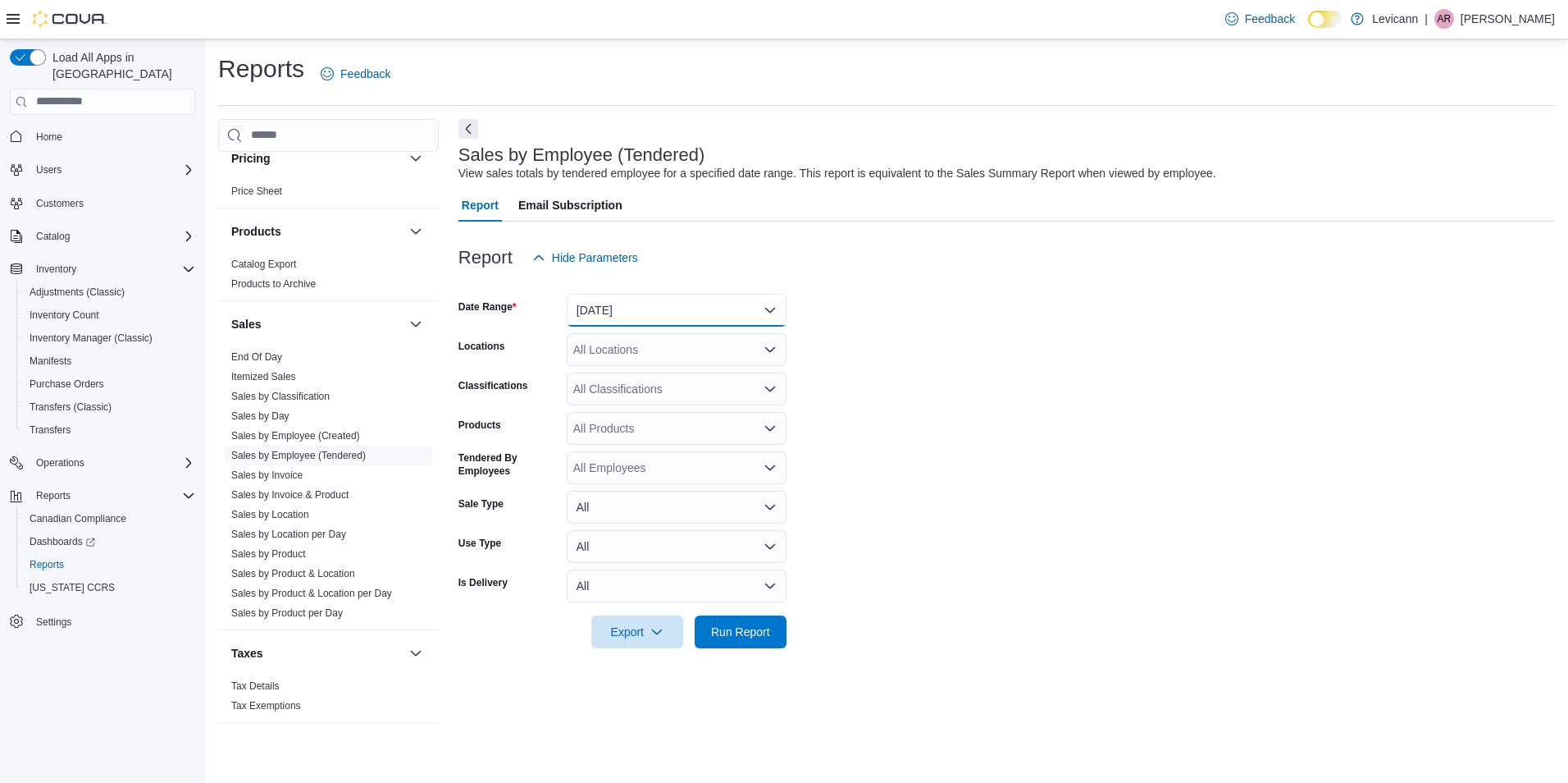
click at [765, 310] on button "[DATE]" at bounding box center [677, 310] width 220 height 33
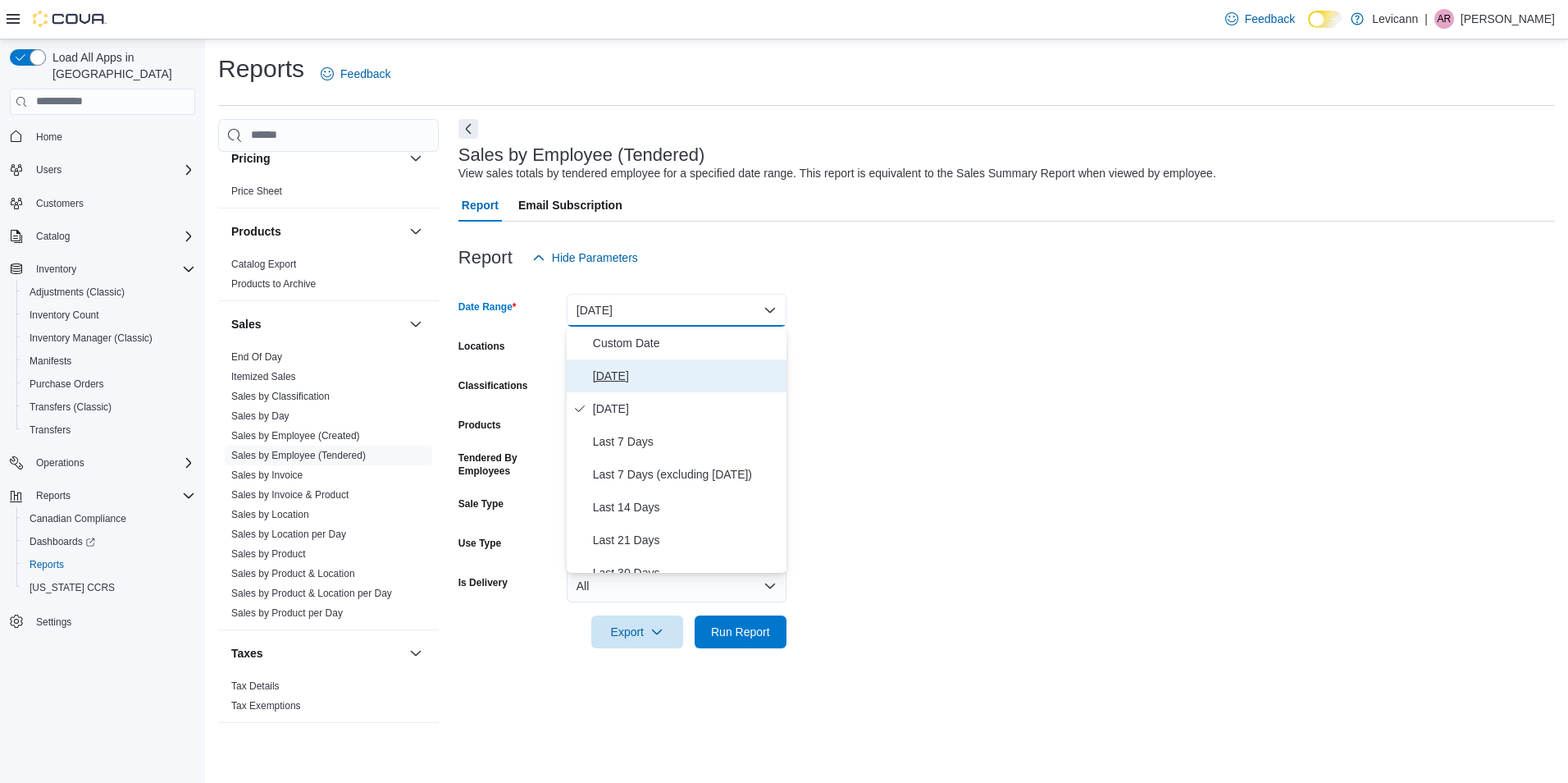
click at [643, 383] on span "[DATE]" at bounding box center [687, 375] width 187 height 20
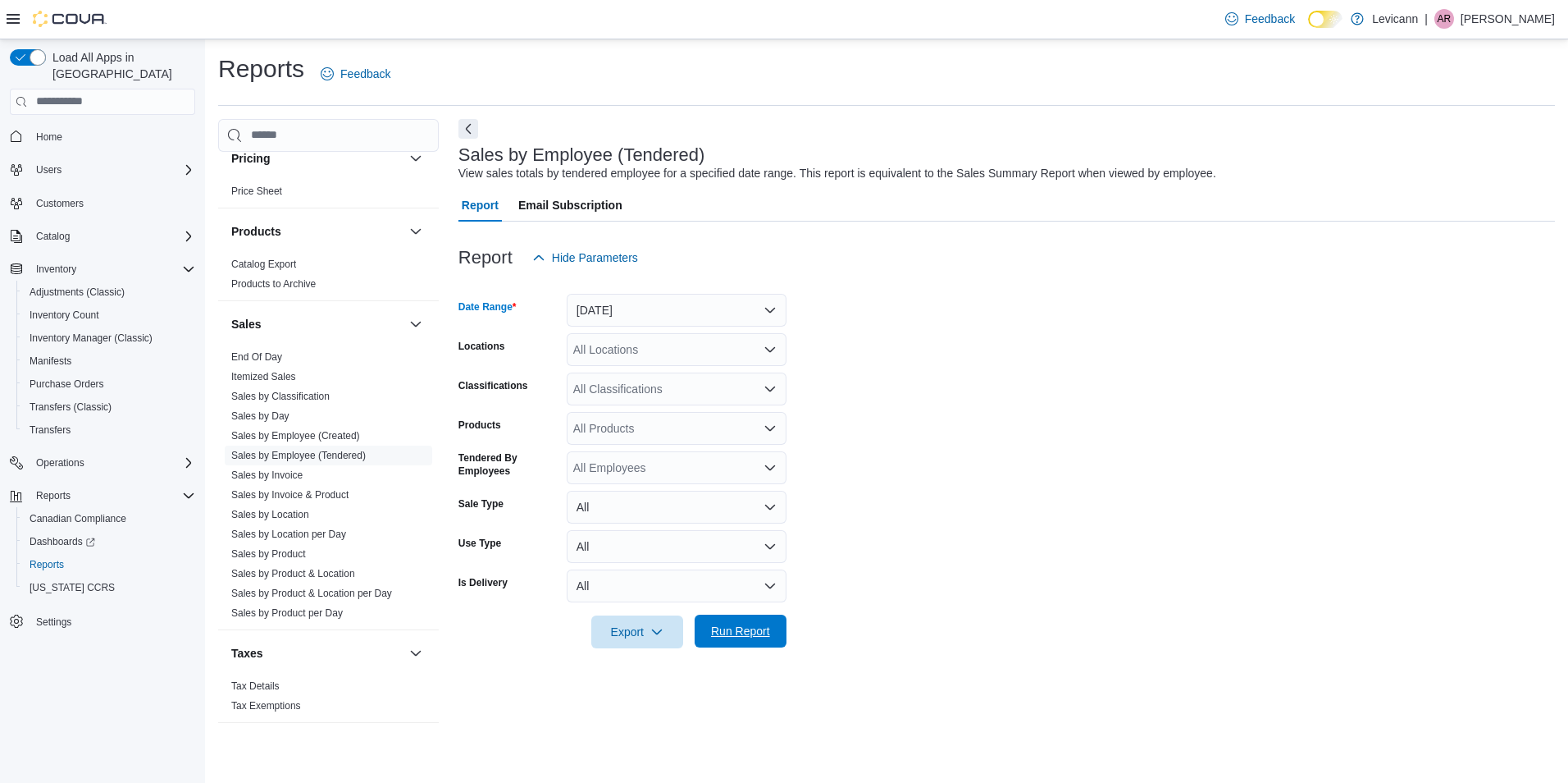
click at [742, 624] on span "Run Report" at bounding box center [740, 631] width 59 height 17
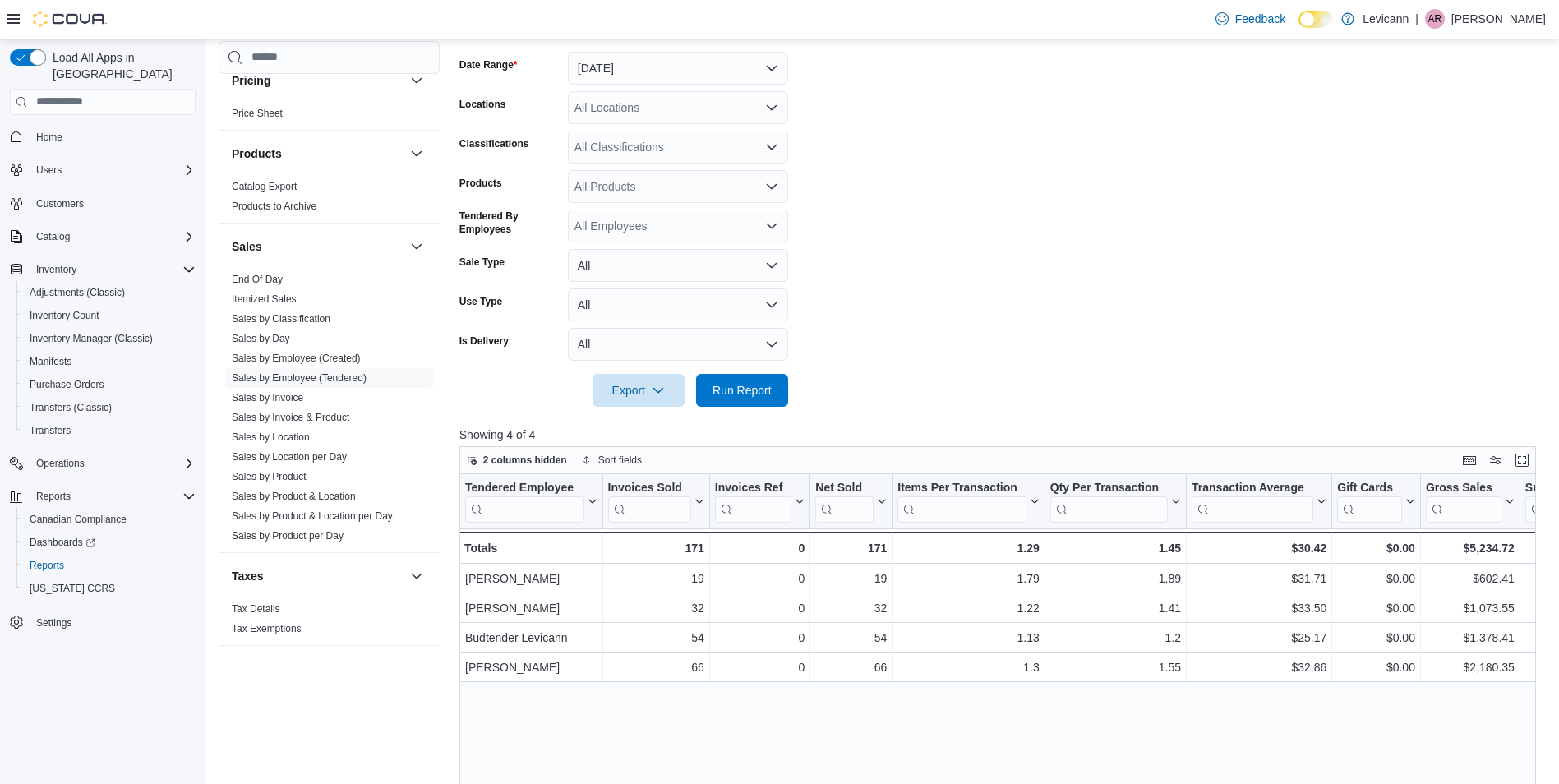
scroll to position [411, 0]
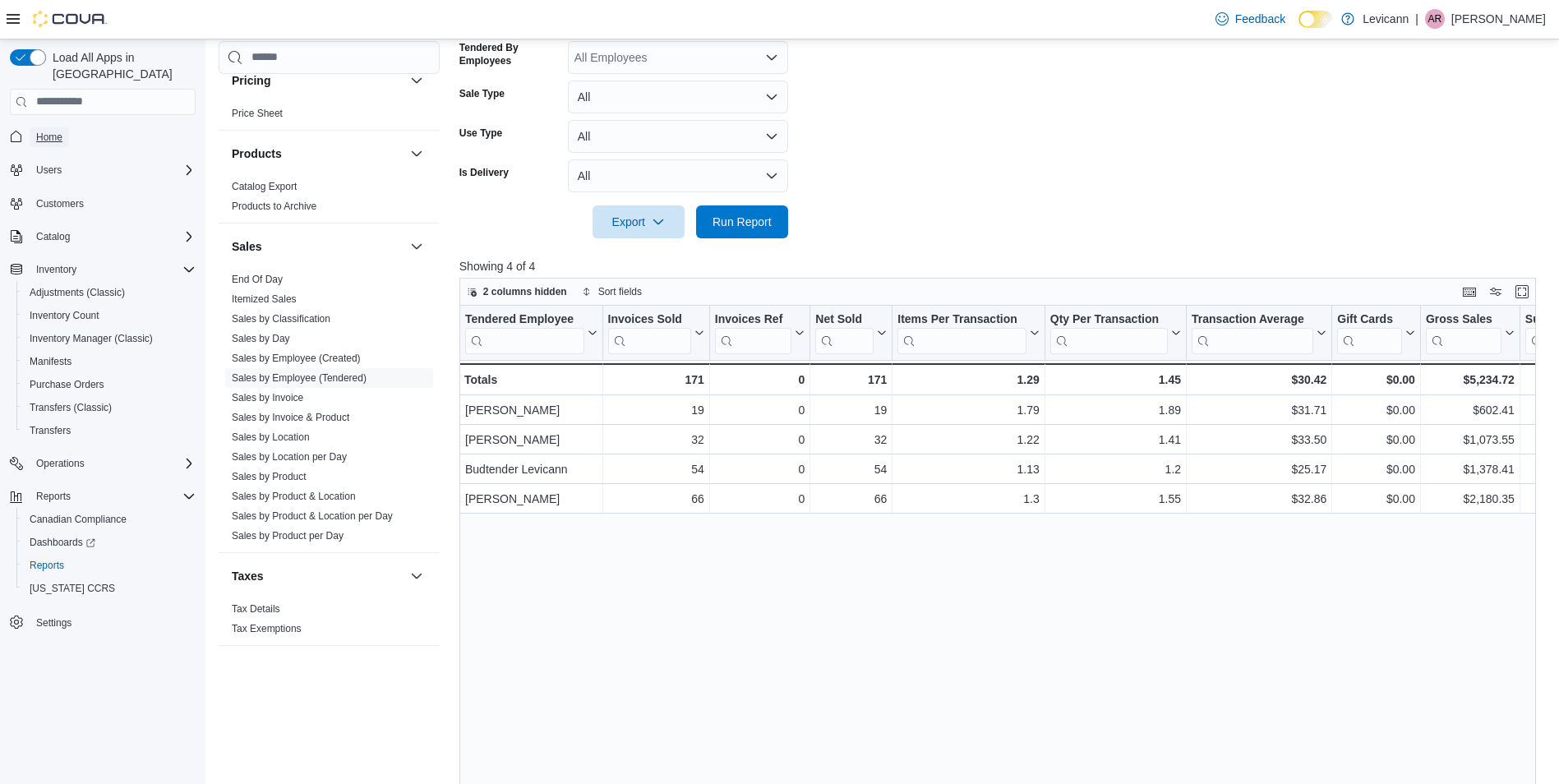
click at [47, 131] on span "Home" at bounding box center [50, 137] width 26 height 13
